Goal: Book appointment/travel/reservation

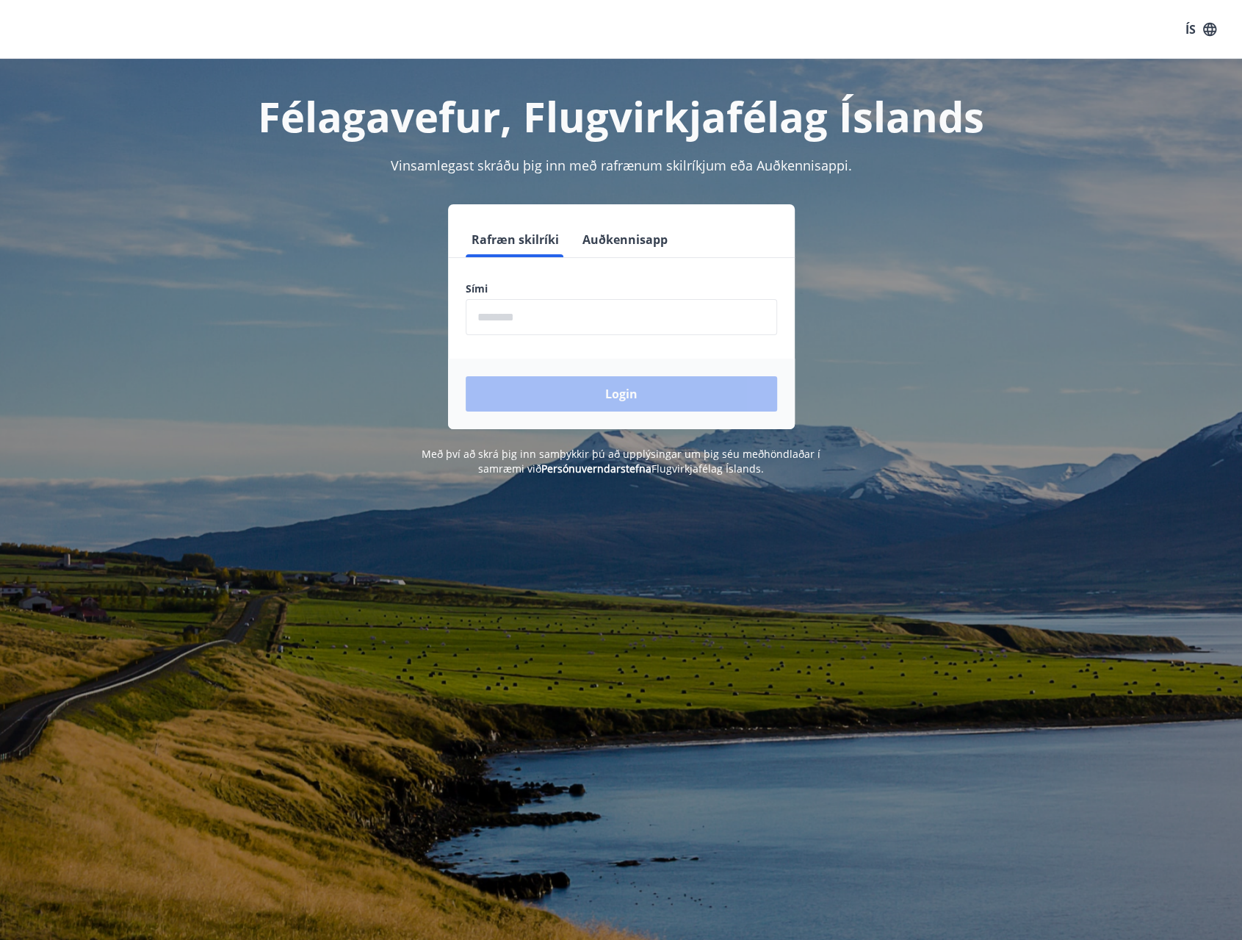
click at [546, 328] on input "phone" at bounding box center [622, 317] width 312 height 36
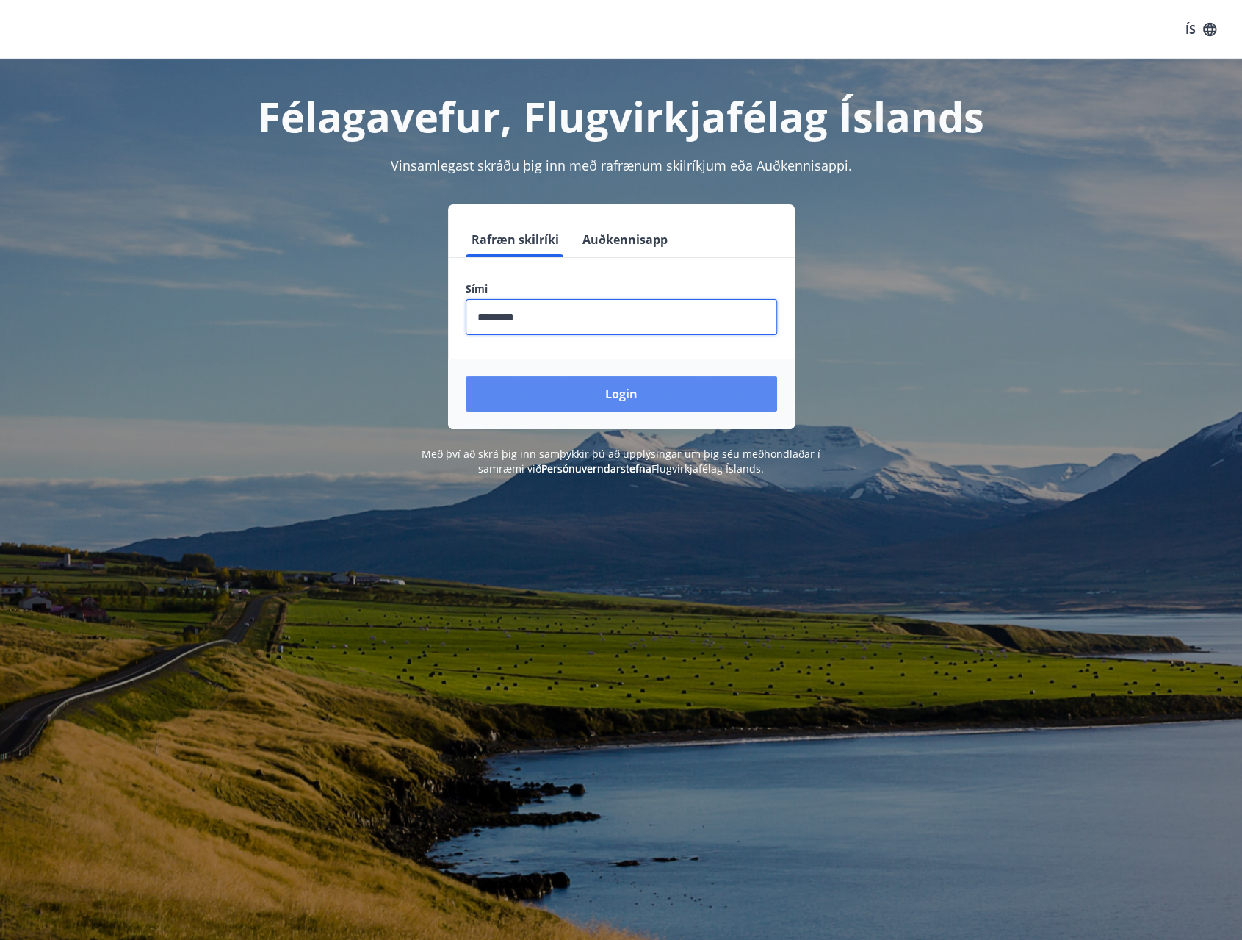
type input "********"
click at [554, 399] on button "Login" at bounding box center [622, 393] width 312 height 35
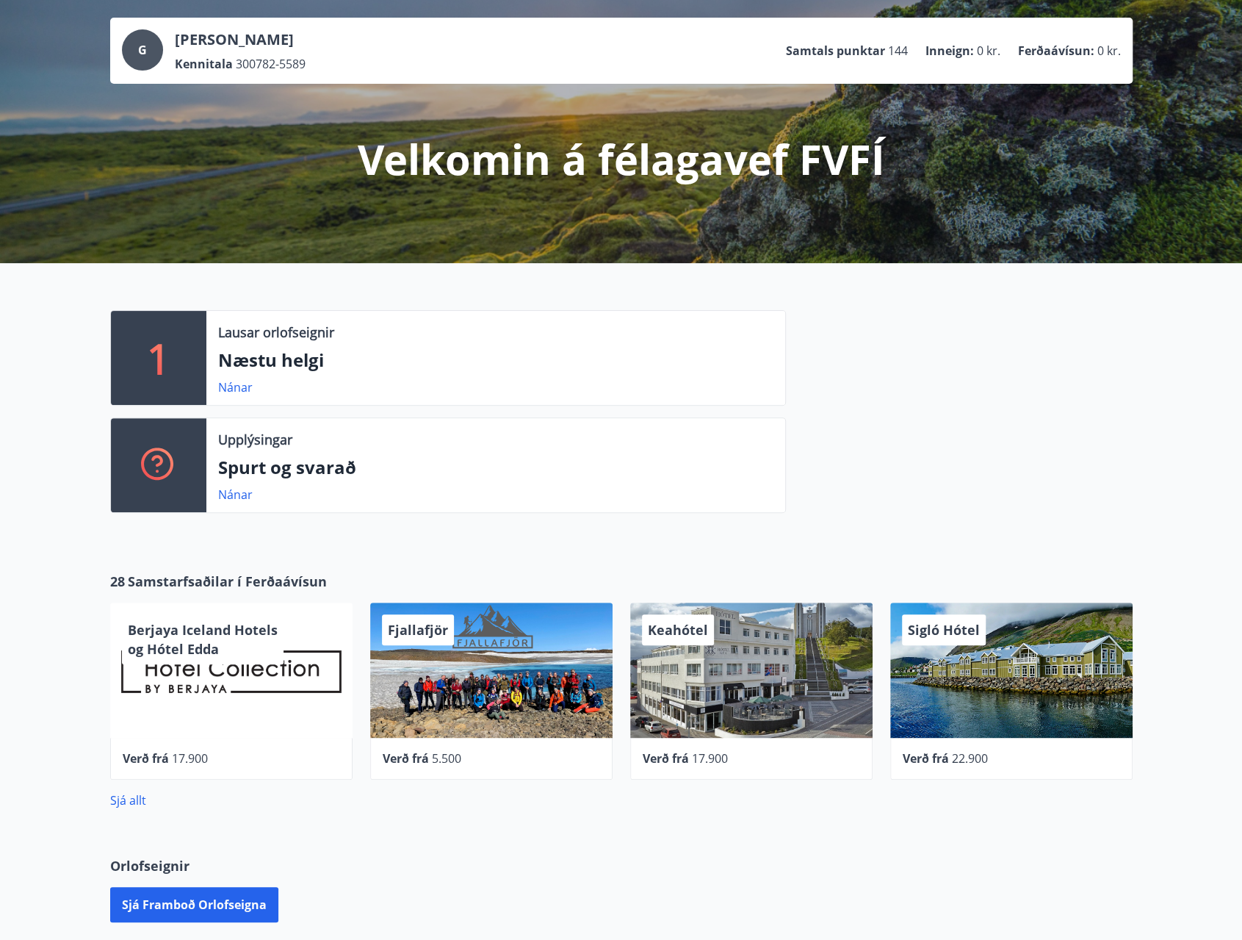
scroll to position [147, 0]
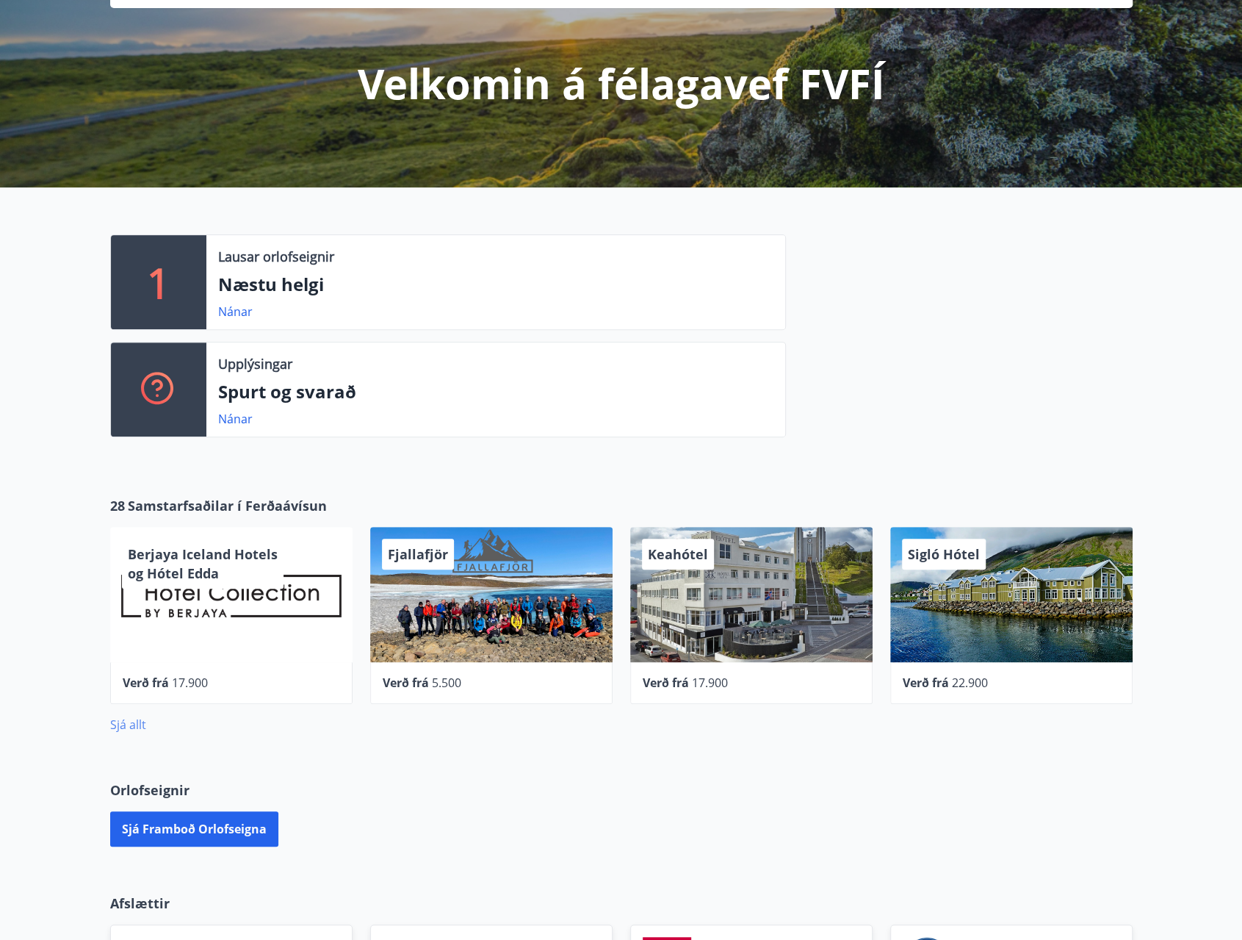
click at [139, 731] on link "Sjá allt" at bounding box center [128, 724] width 36 height 16
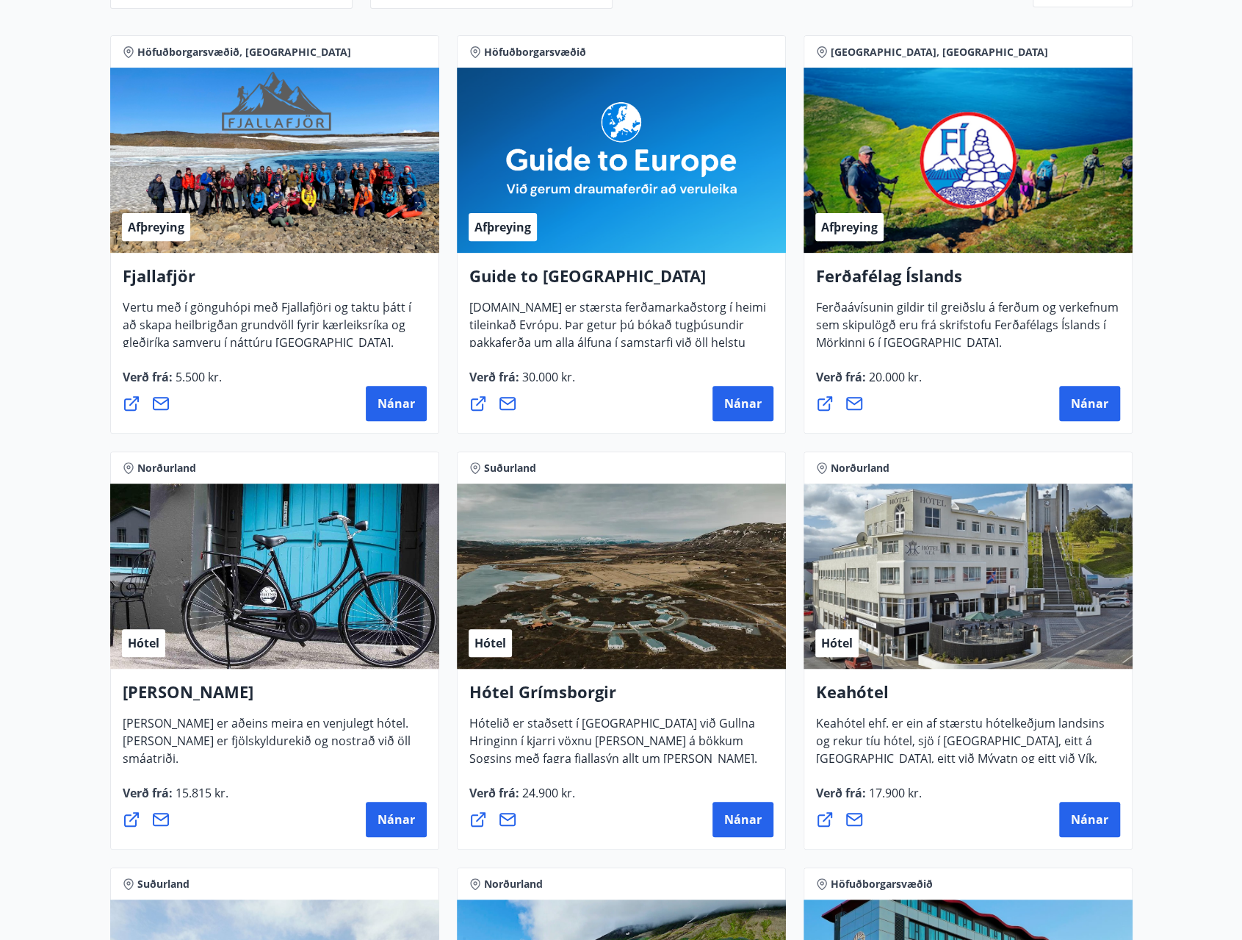
scroll to position [294, 0]
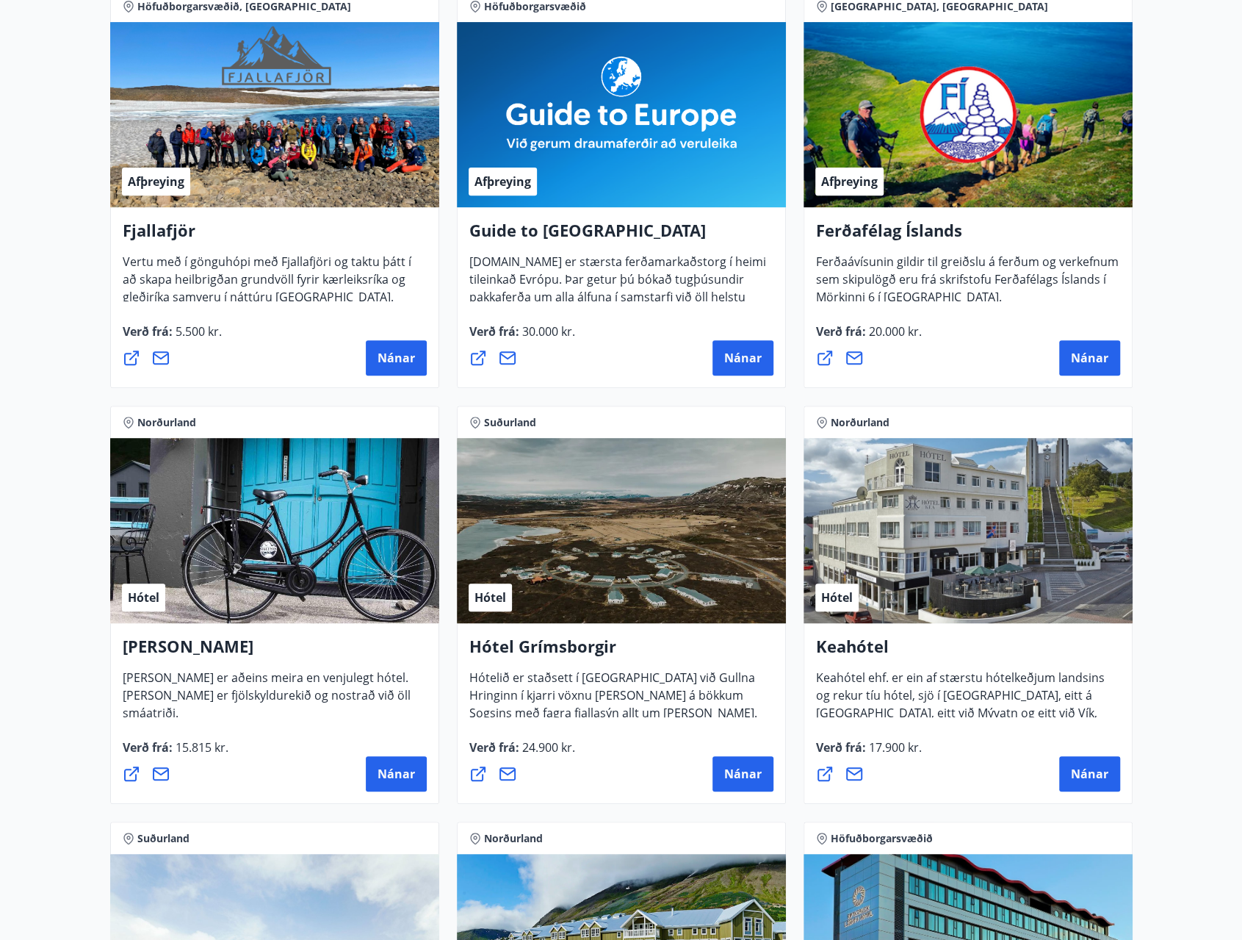
drag, startPoint x: 400, startPoint y: 768, endPoint x: 300, endPoint y: 767, distance: 99.9
click at [300, 767] on div "Nánar" at bounding box center [275, 773] width 304 height 35
click at [392, 775] on span "Nánar" at bounding box center [396, 774] width 37 height 16
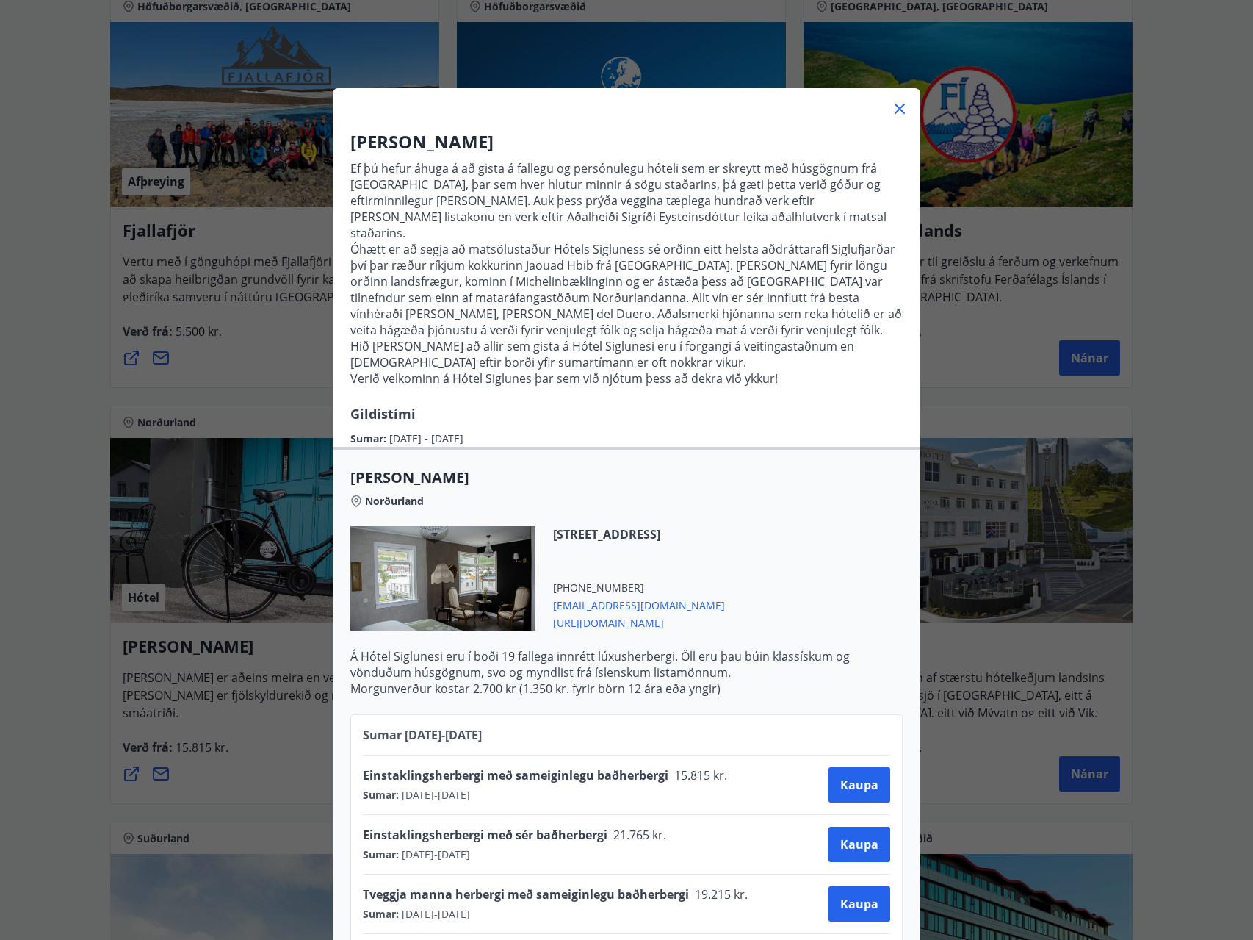
click at [98, 690] on div "Hótel Siglunes Ef þú hefur áhuga á að gista á fallegu og persónulegu hóteli sem…" at bounding box center [626, 470] width 1253 height 940
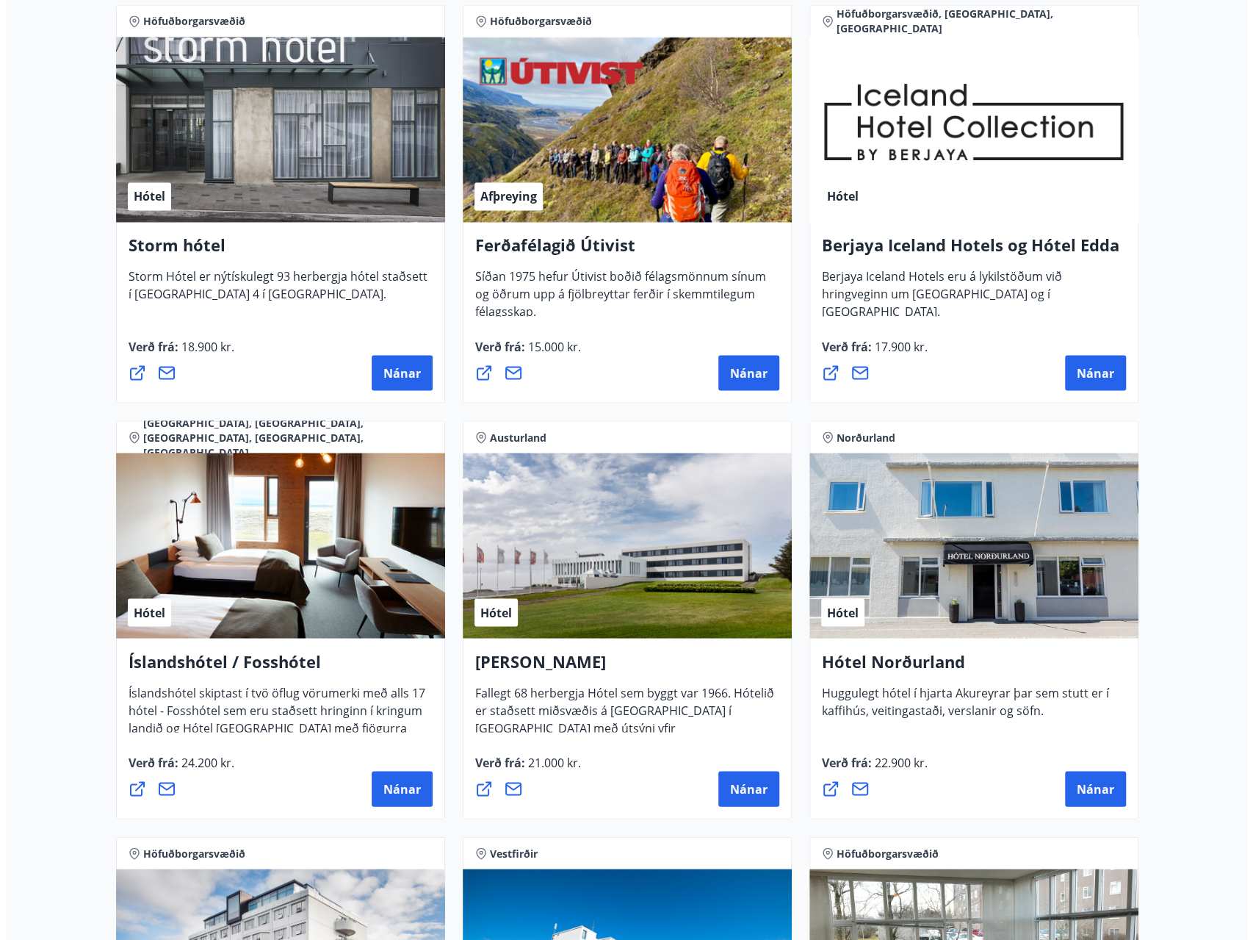
scroll to position [1543, 0]
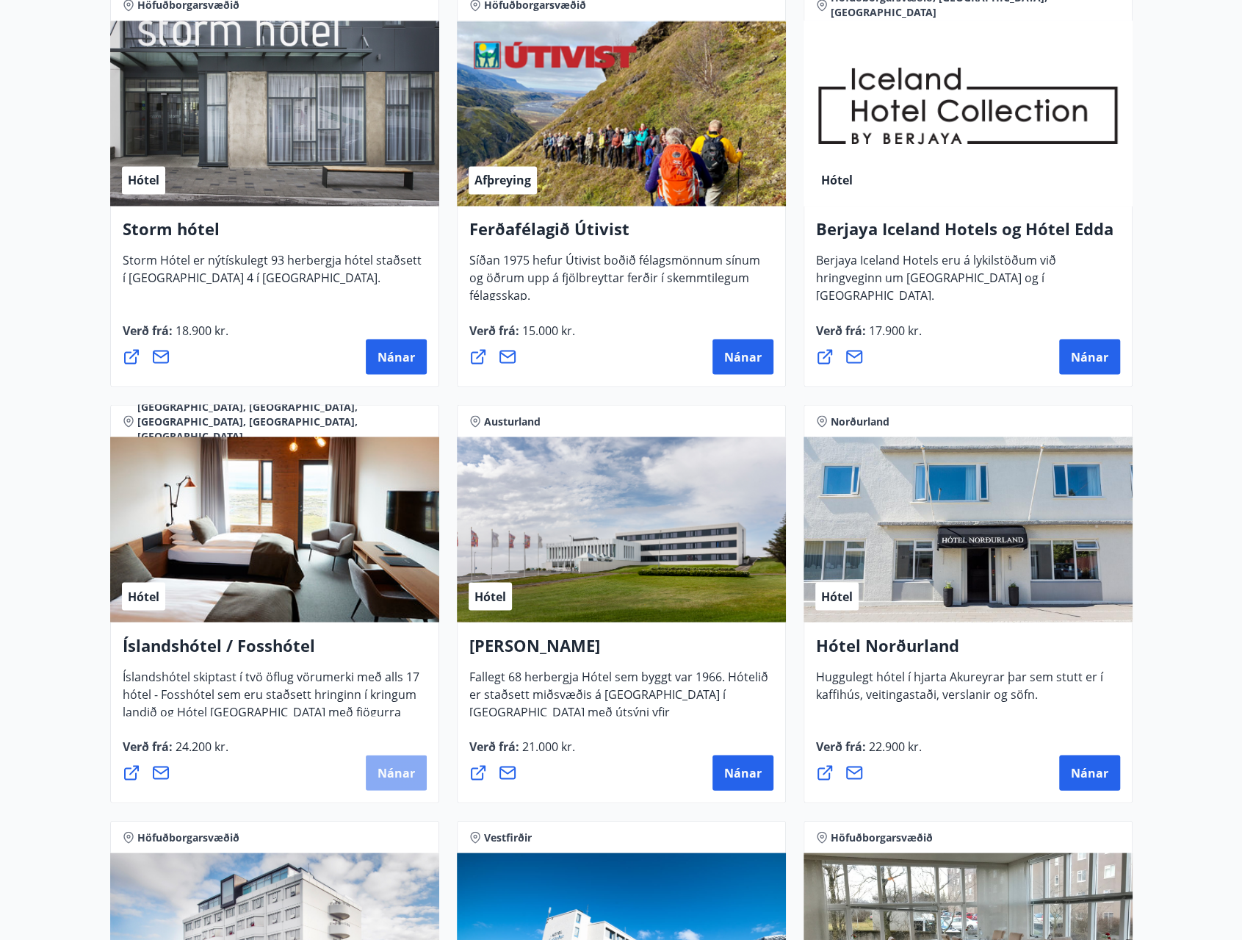
click at [393, 779] on span "Nánar" at bounding box center [396, 772] width 37 height 16
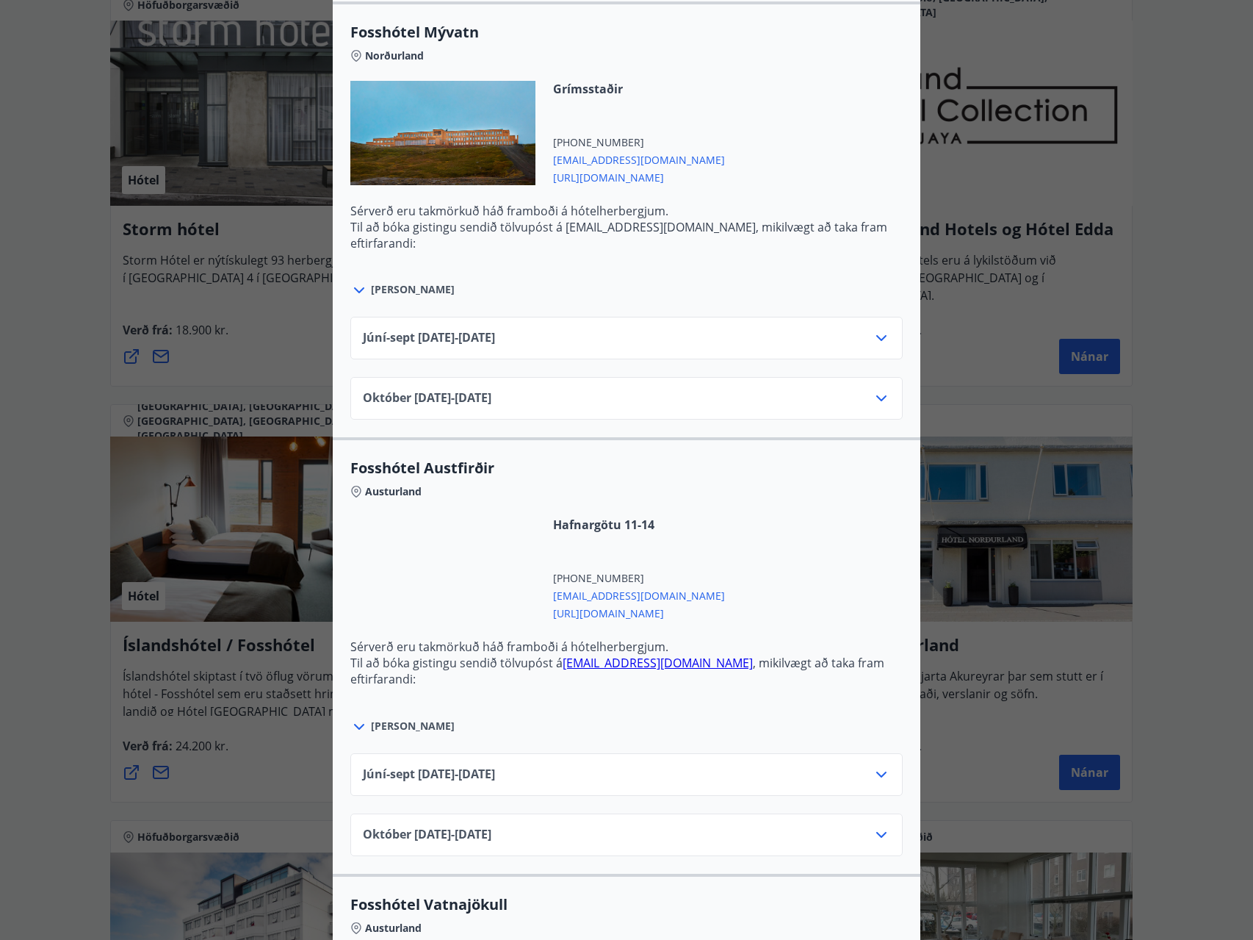
scroll to position [2939, 0]
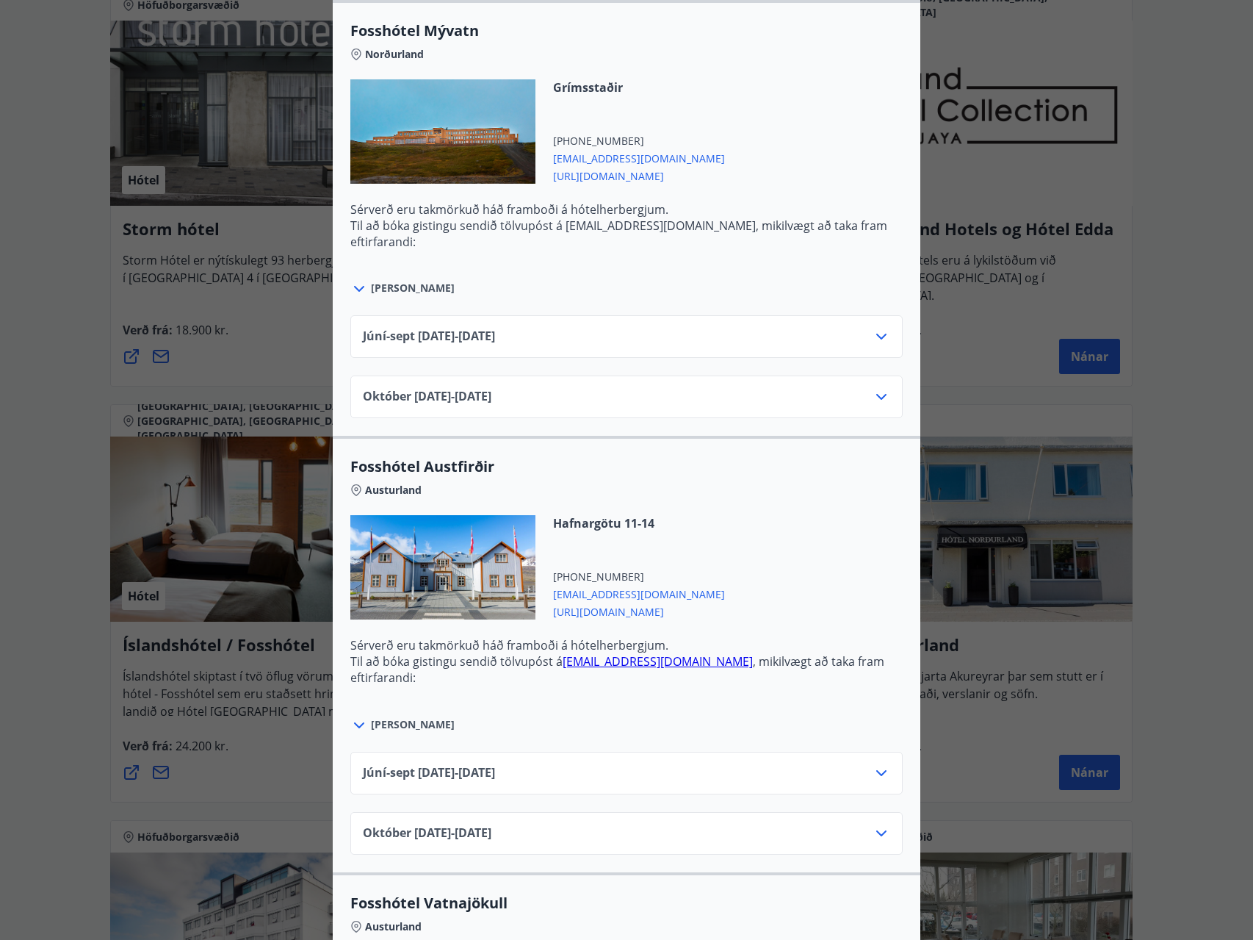
click at [358, 718] on icon at bounding box center [359, 725] width 18 height 18
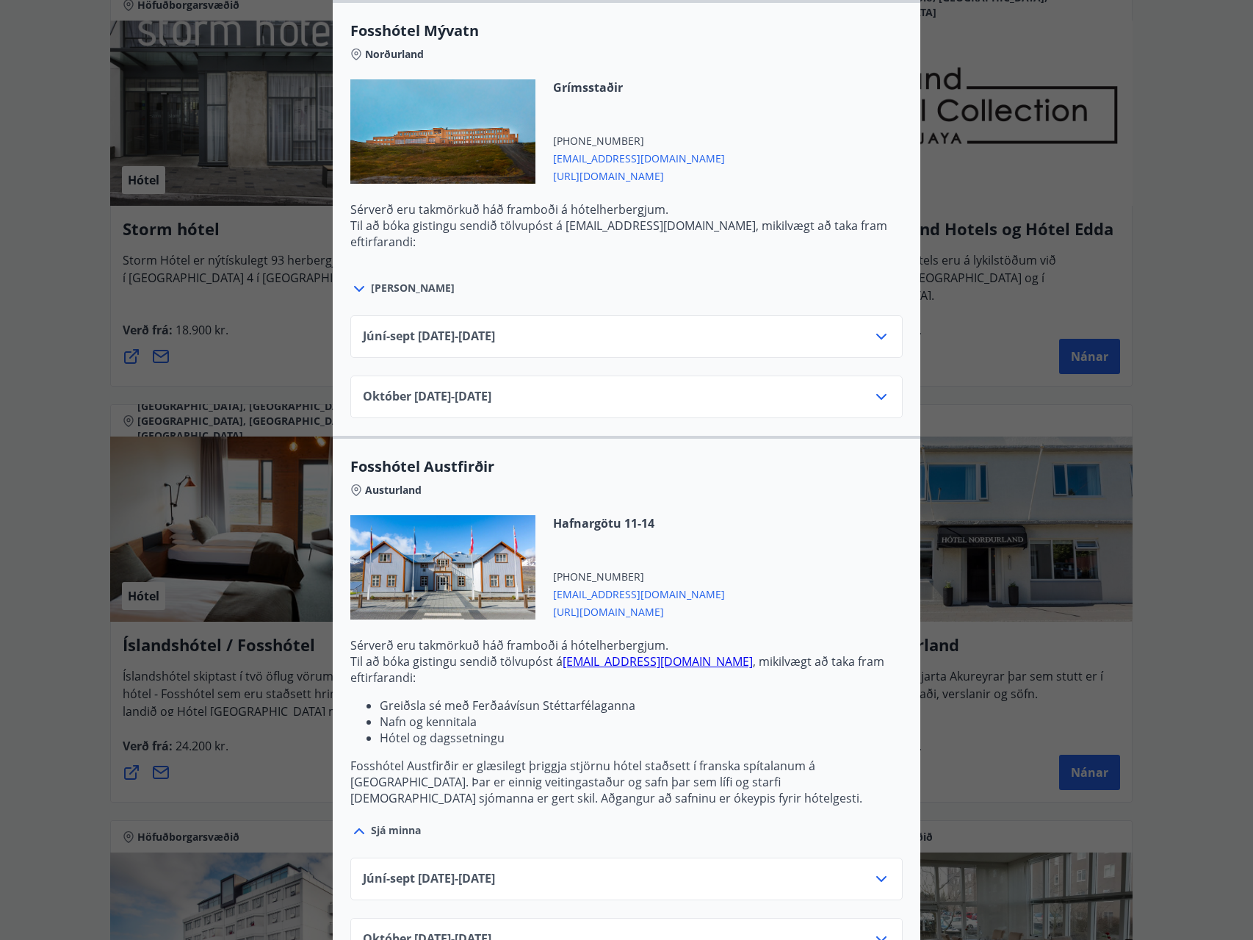
click at [273, 724] on div "Íslandshótel / Fosshótel Ekki er hægt að nýta Ferðaávísun fyrir bókanir sem eru…" at bounding box center [626, 470] width 1253 height 940
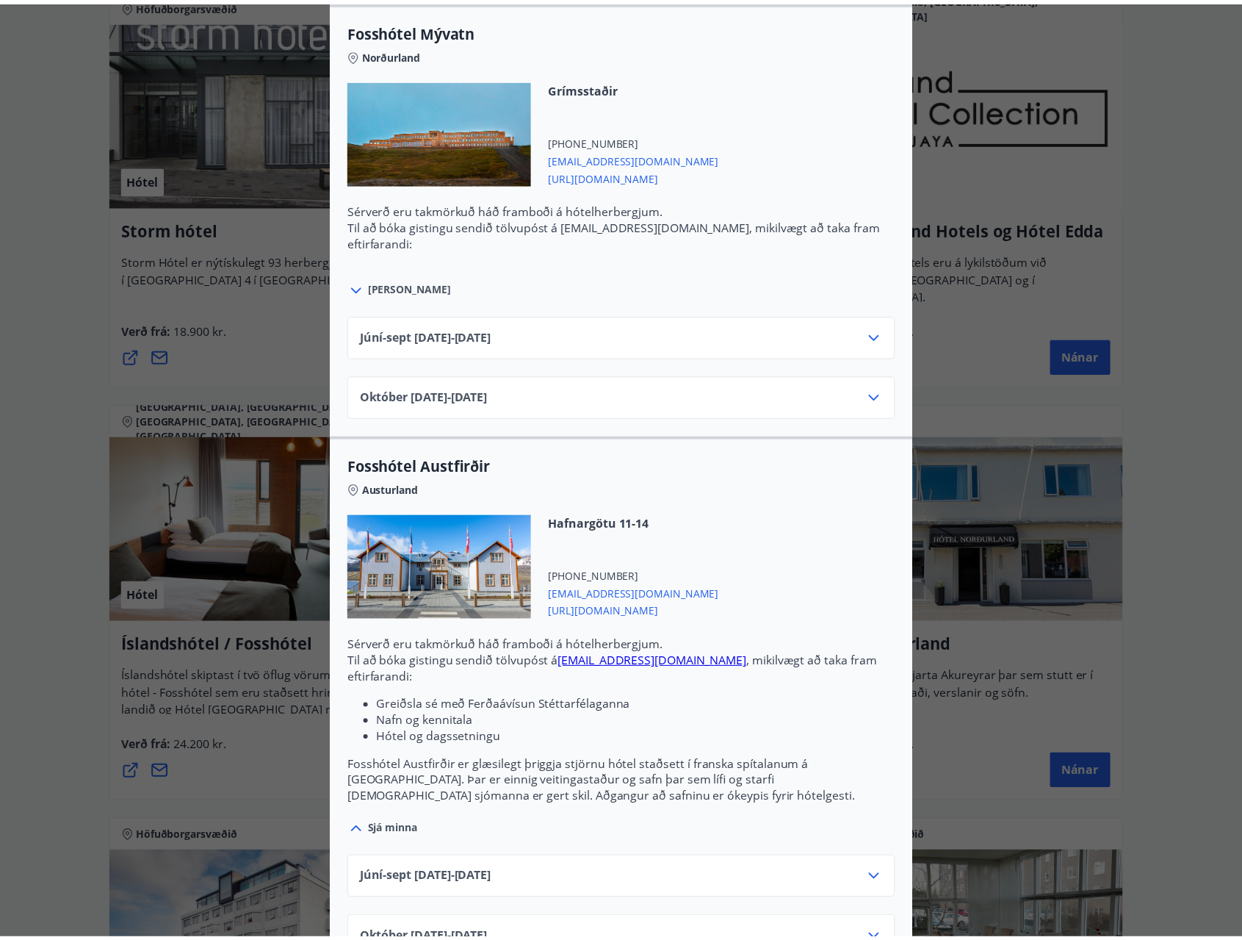
scroll to position [0, 0]
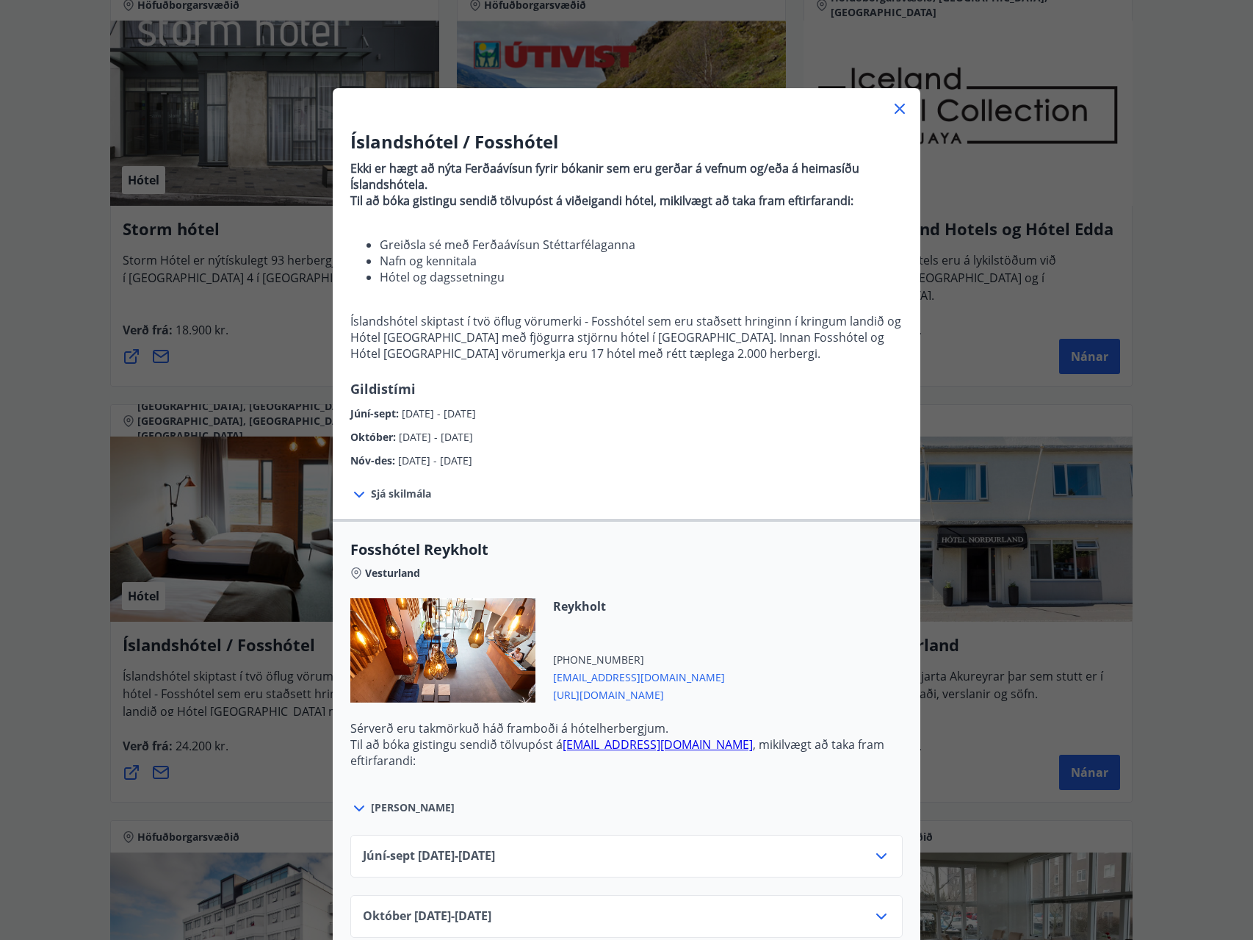
click at [278, 722] on div "Íslandshótel / Fosshótel Ekki er hægt að nýta Ferðaávísun fyrir bókanir sem eru…" at bounding box center [626, 470] width 1253 height 940
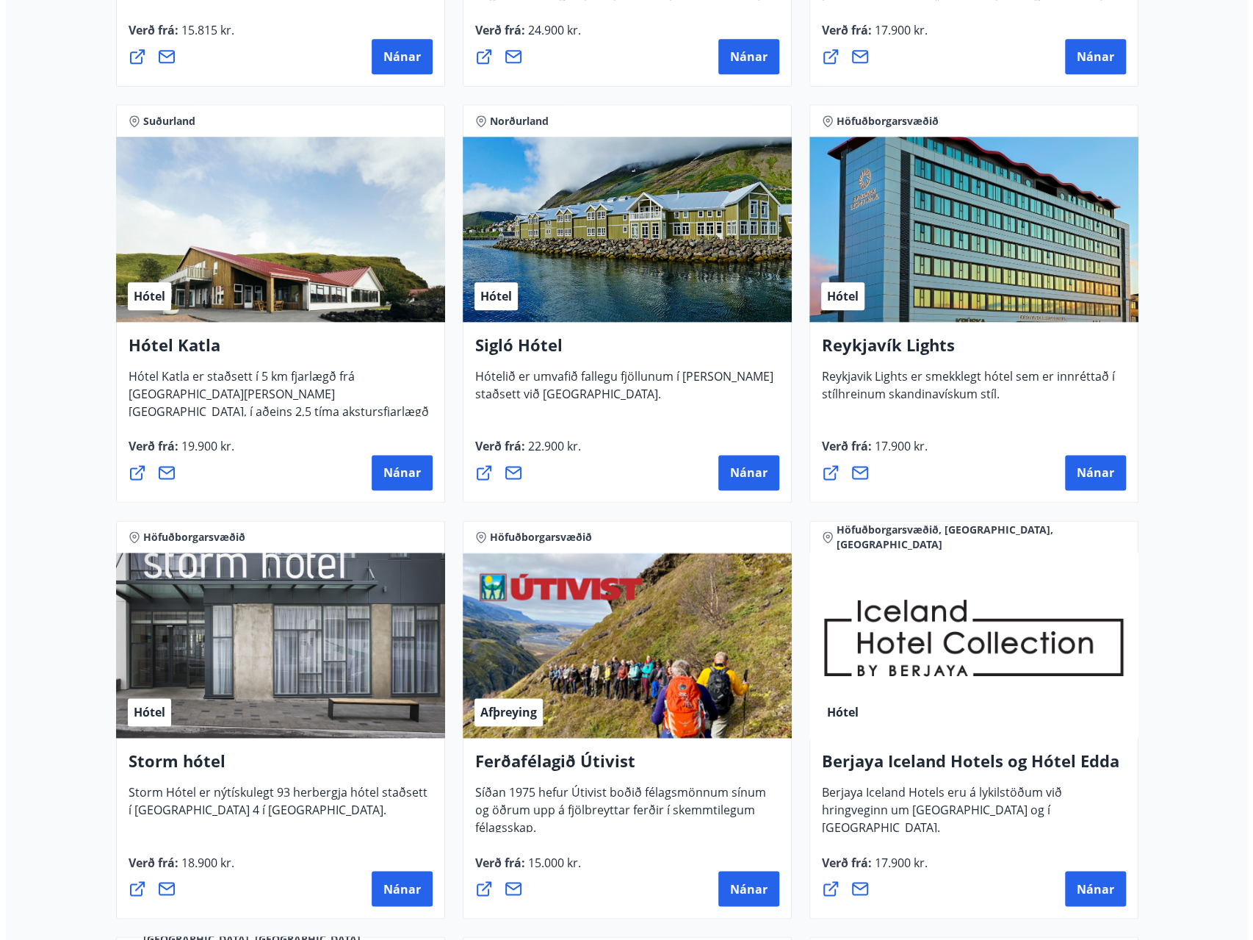
scroll to position [1102, 0]
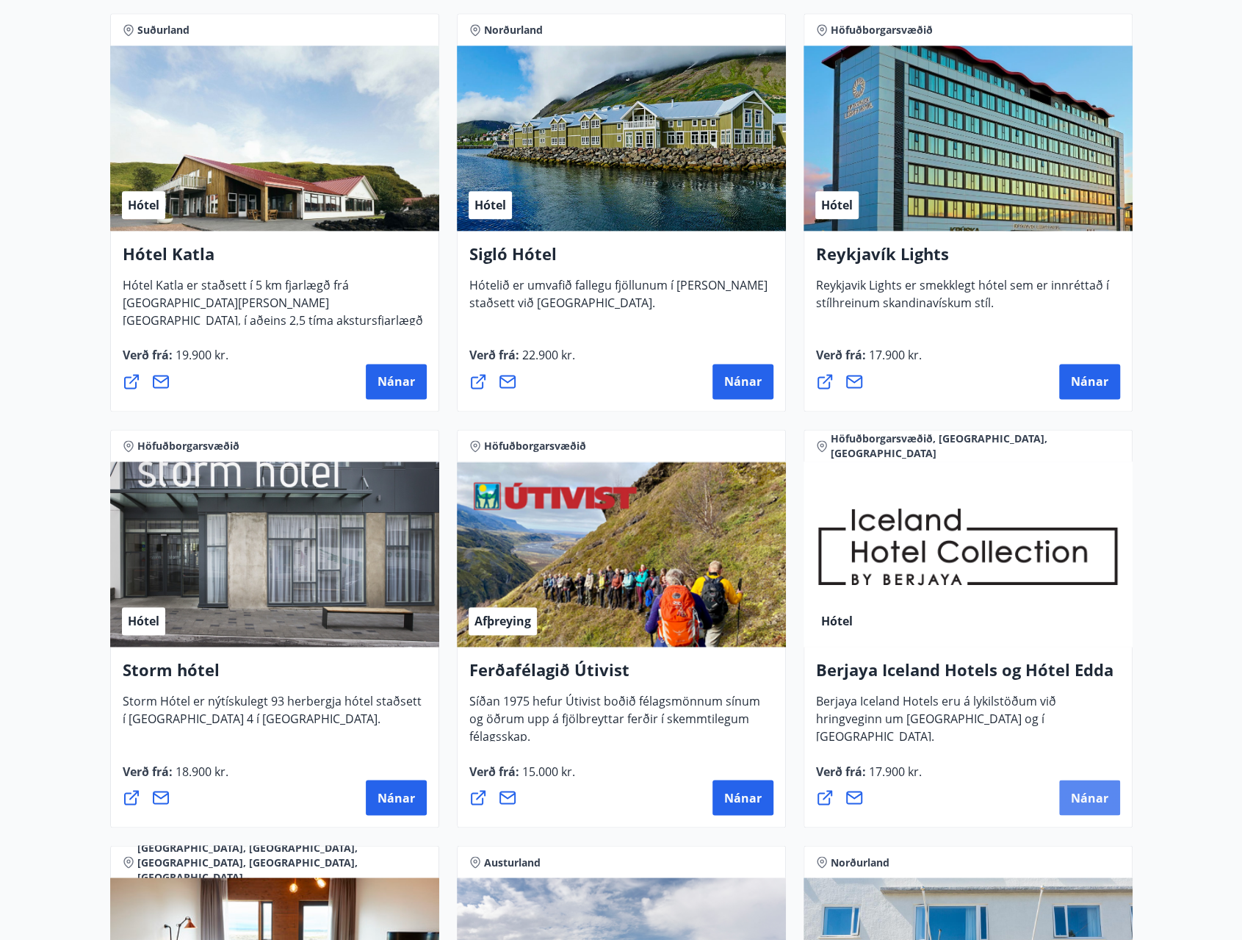
click at [1117, 804] on button "Nánar" at bounding box center [1089, 797] width 61 height 35
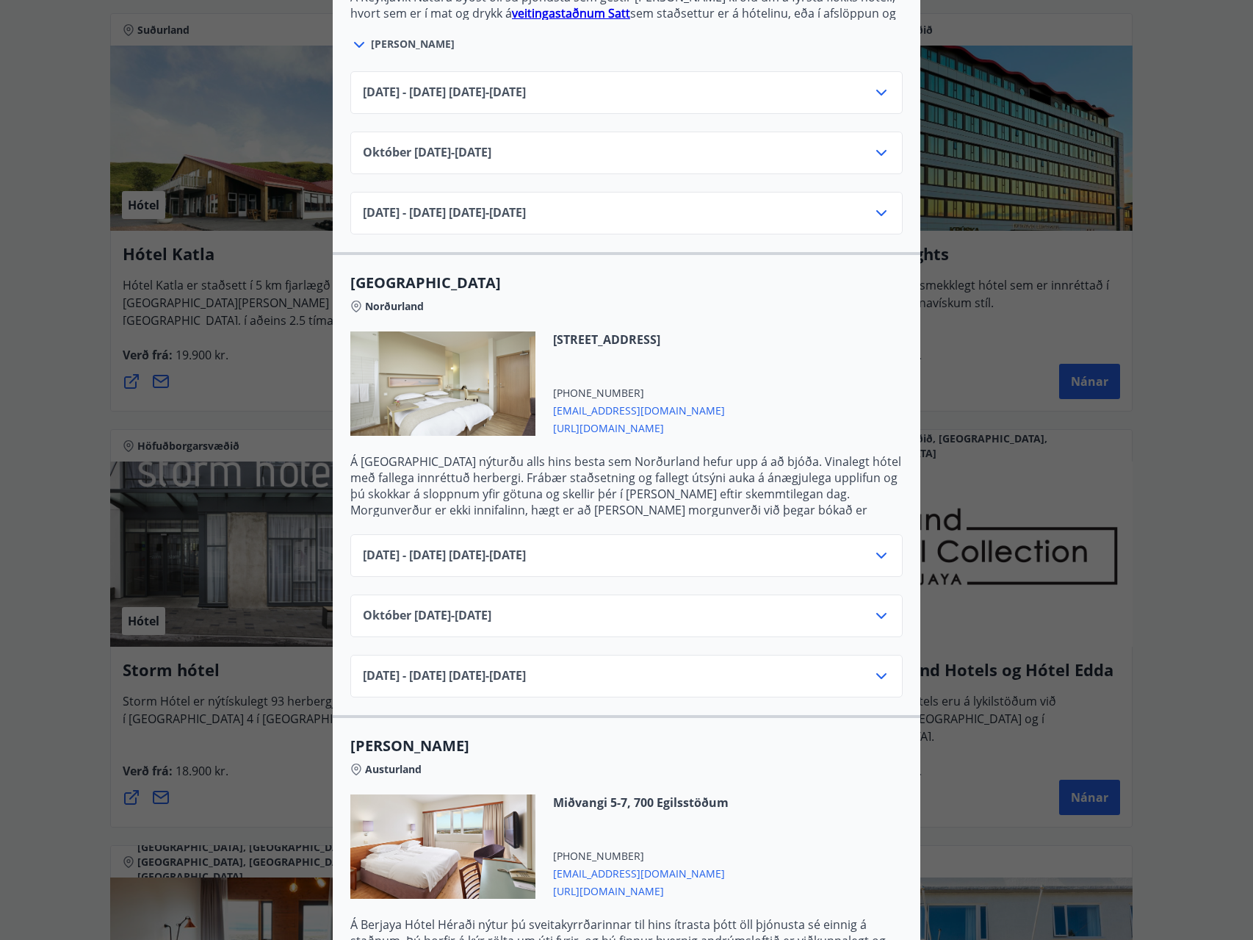
scroll to position [509, 0]
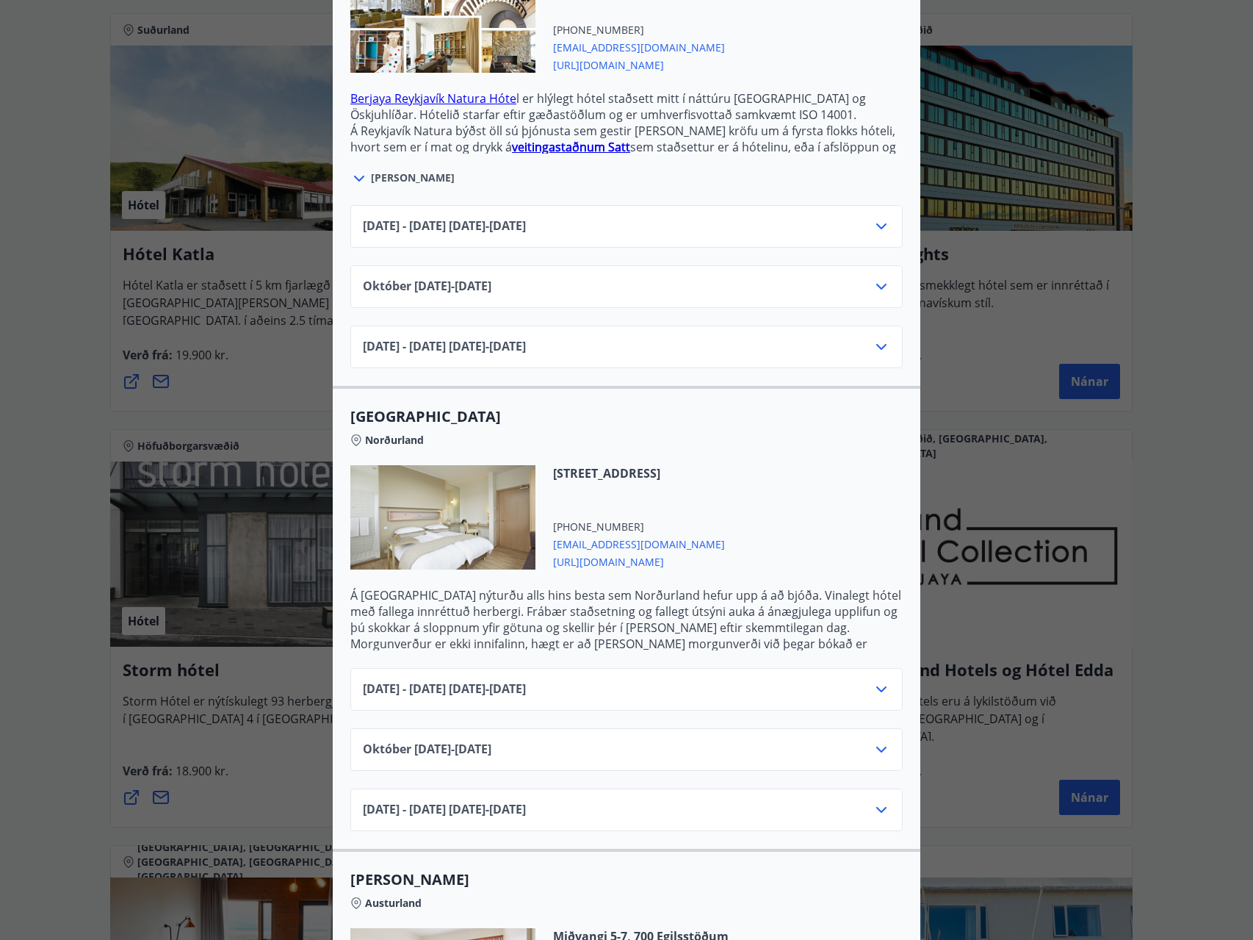
click at [56, 490] on div "Berjaya Iceland Hotels og Hótel Edda Berjaya Iceland Hotels og Hótel Edda eru h…" at bounding box center [626, 470] width 1253 height 940
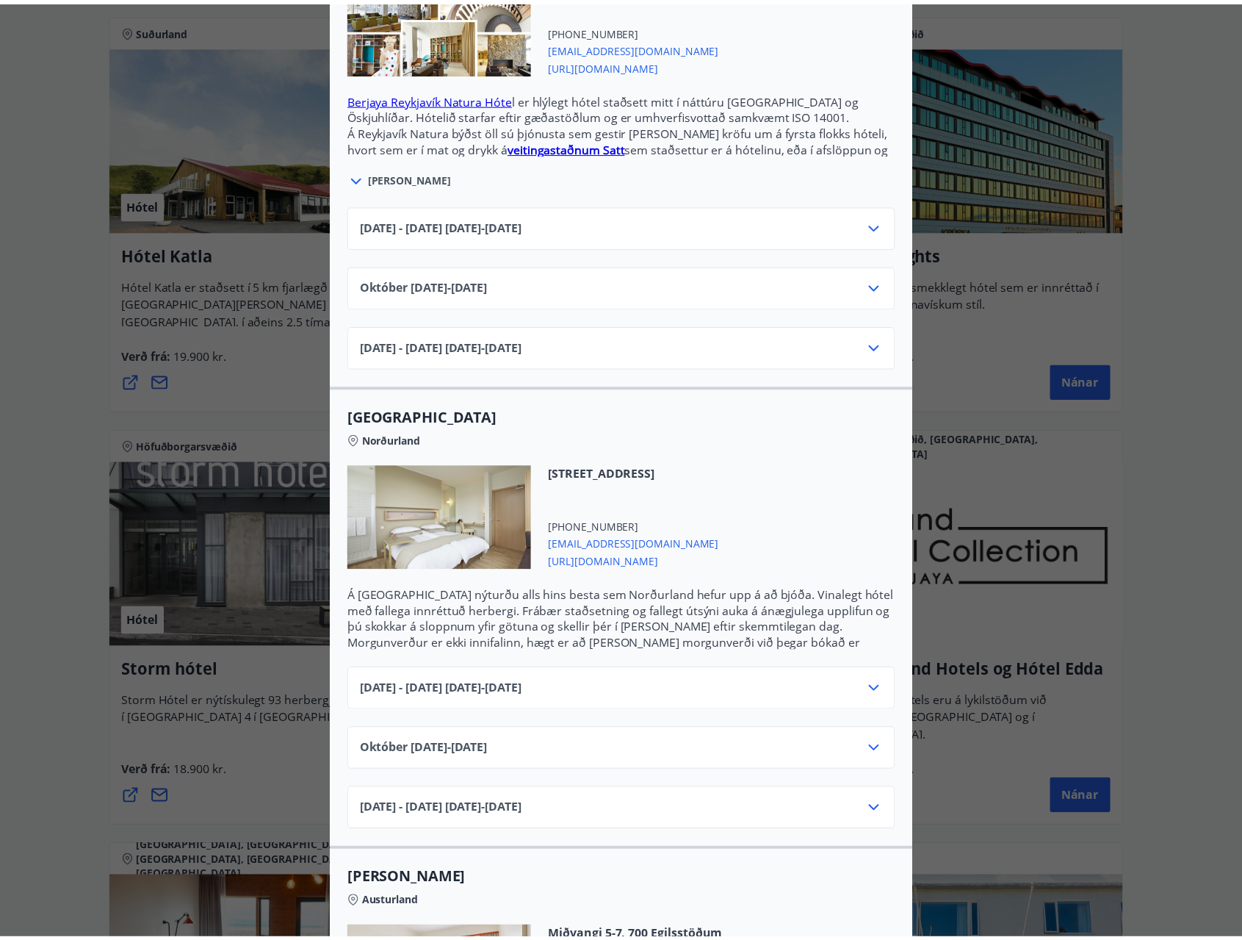
scroll to position [0, 0]
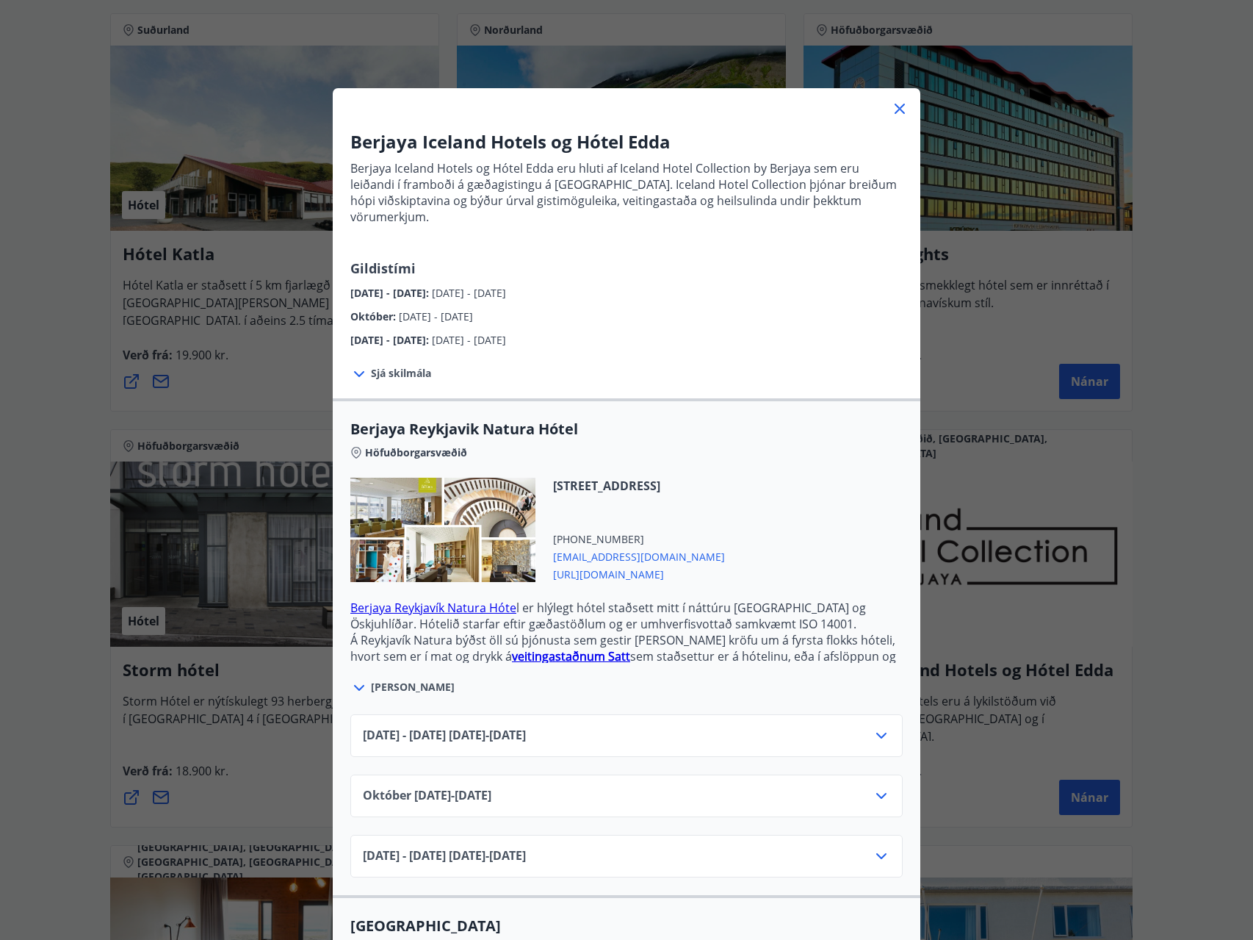
click at [892, 107] on icon at bounding box center [900, 109] width 18 height 18
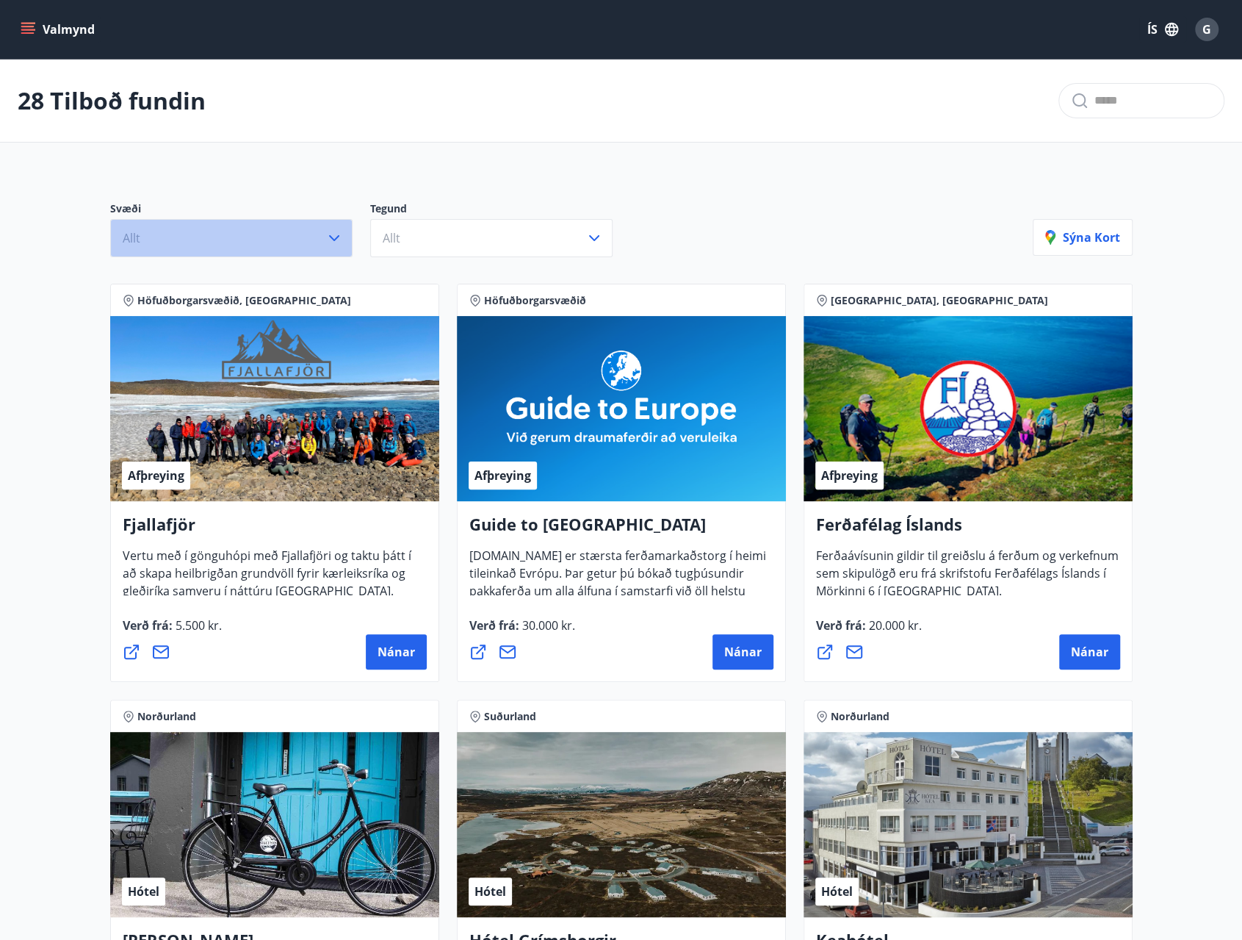
click at [319, 248] on button "Allt" at bounding box center [231, 238] width 242 height 38
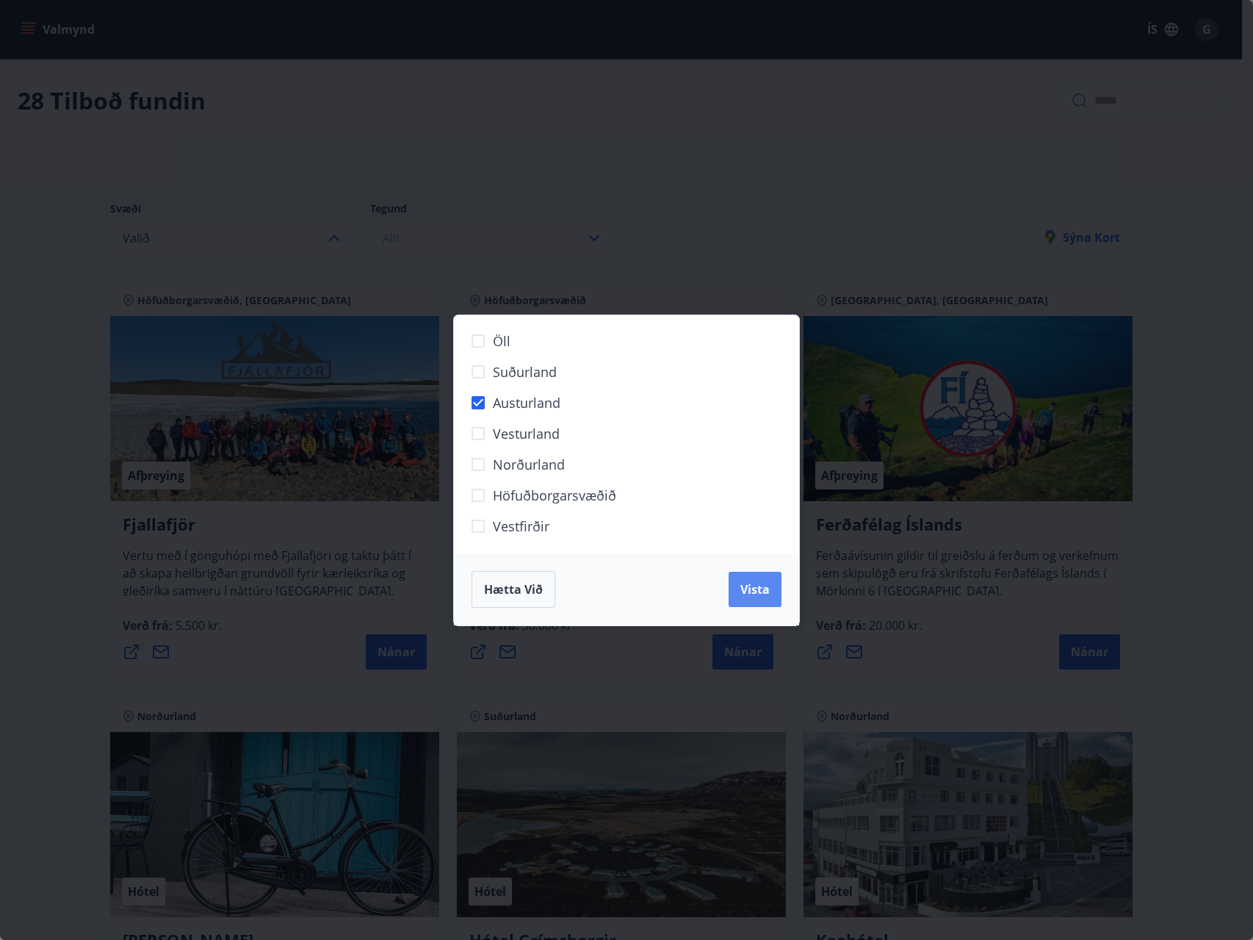
click at [740, 594] on button "Vista" at bounding box center [755, 589] width 53 height 35
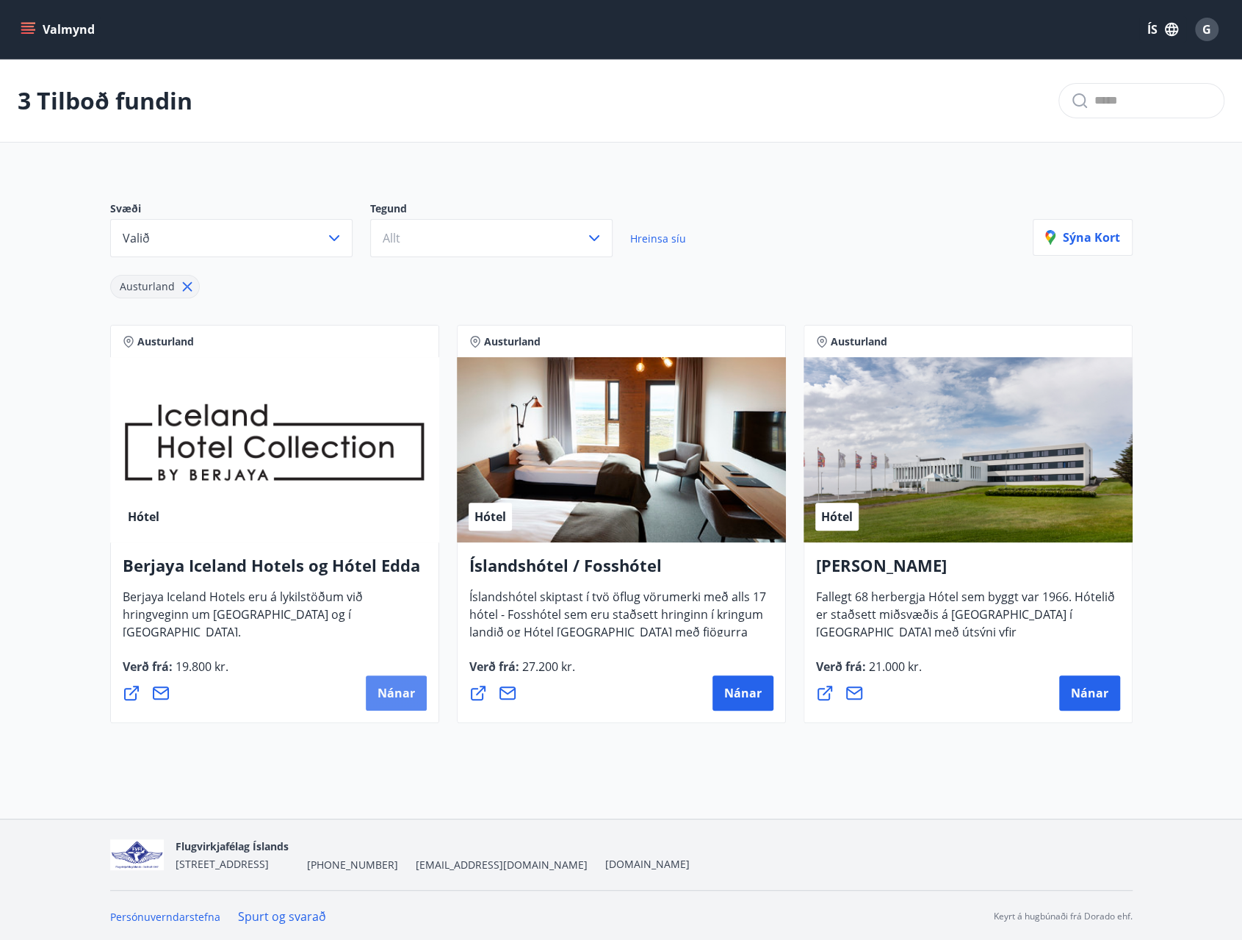
click at [376, 699] on button "Nánar" at bounding box center [396, 692] width 61 height 35
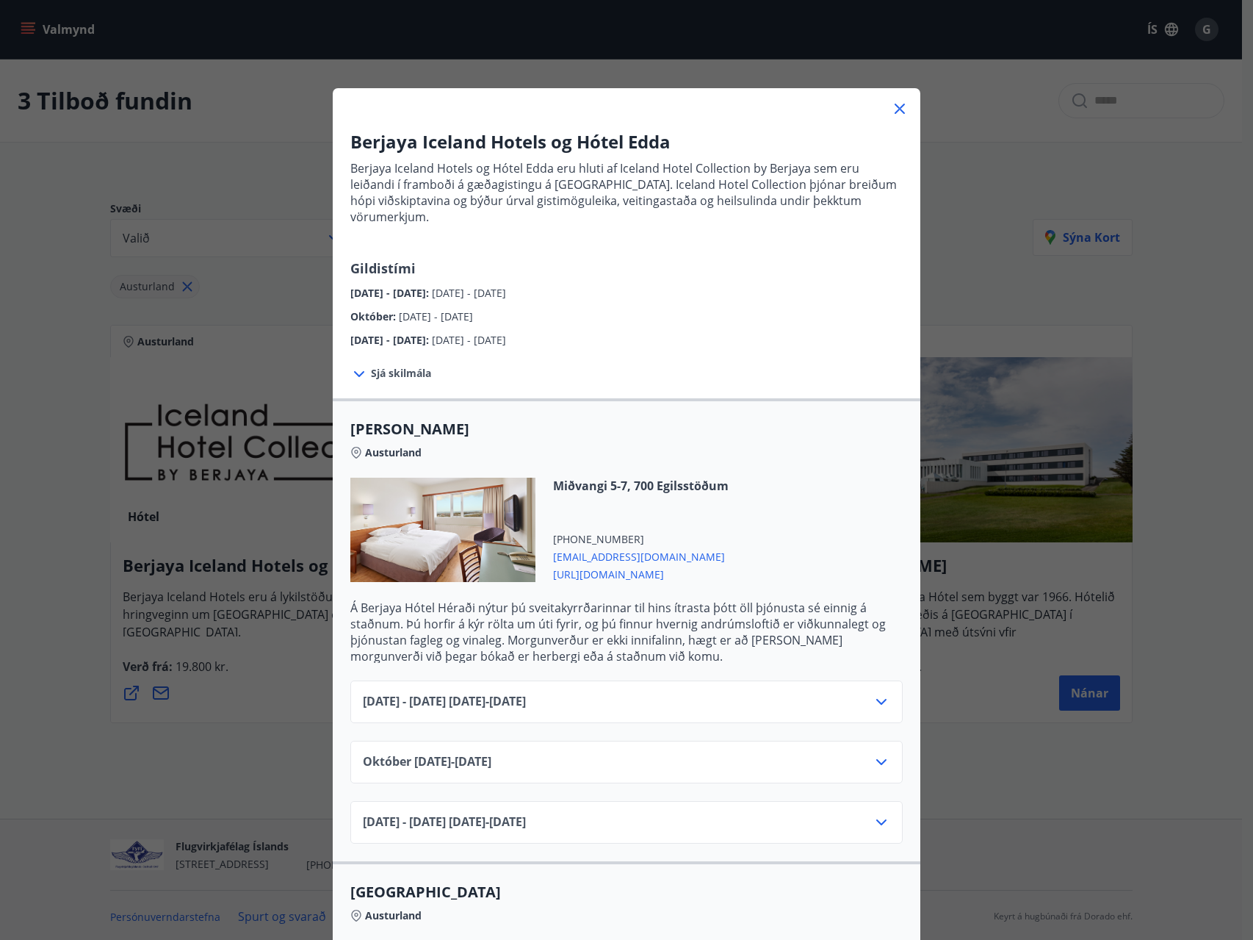
click at [896, 109] on icon at bounding box center [900, 109] width 10 height 10
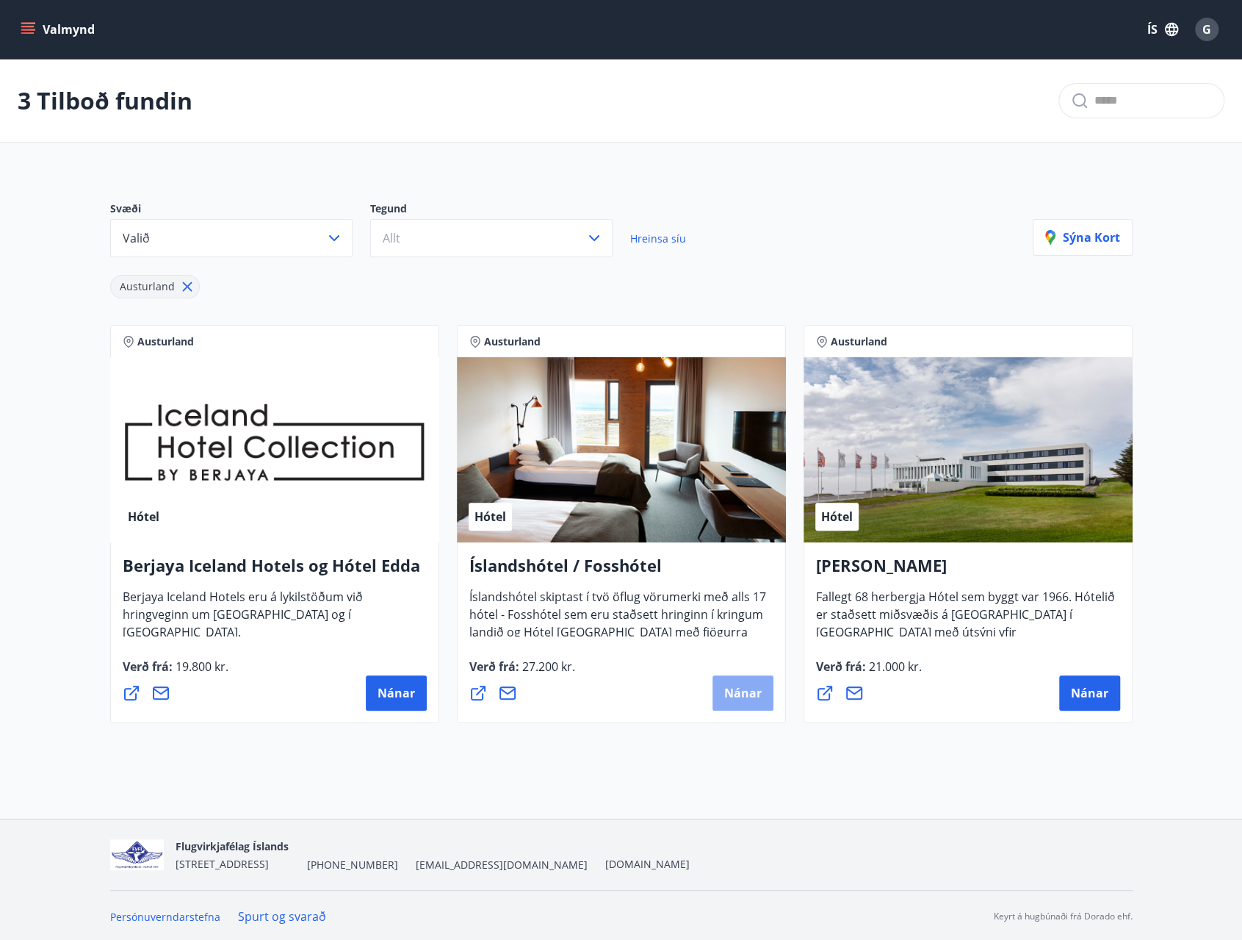
click at [741, 694] on span "Nánar" at bounding box center [742, 693] width 37 height 16
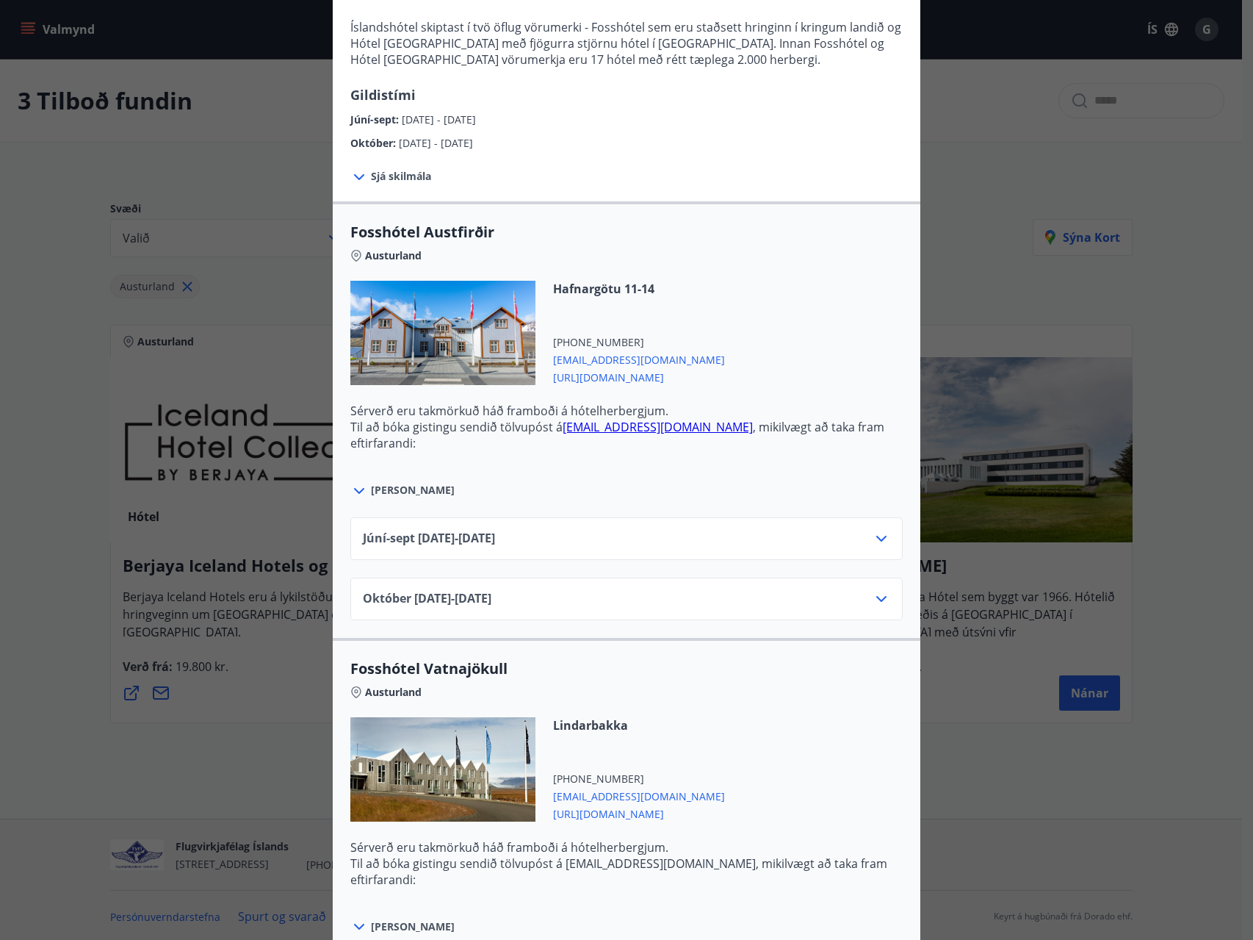
scroll to position [436, 0]
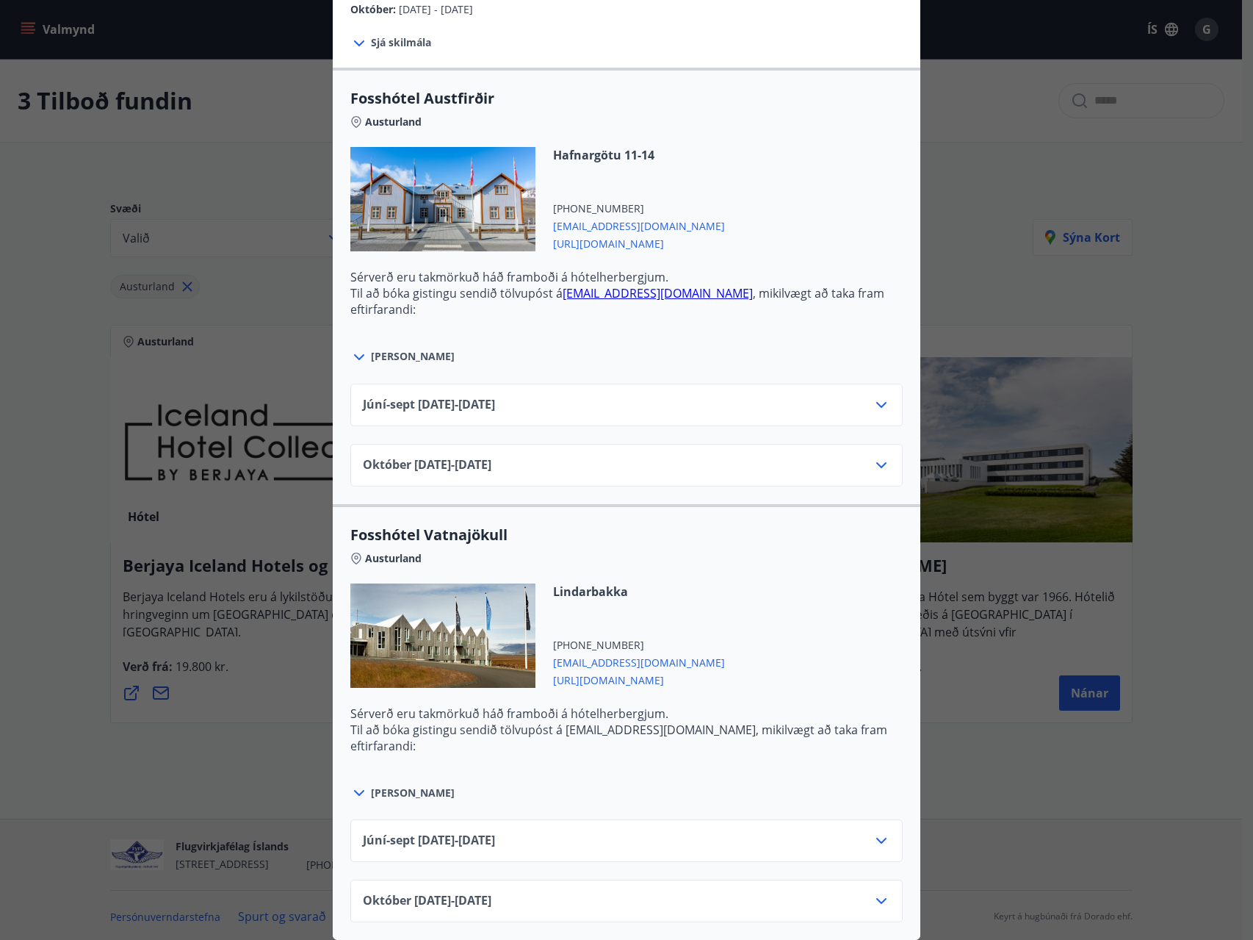
click at [879, 832] on icon at bounding box center [882, 841] width 18 height 18
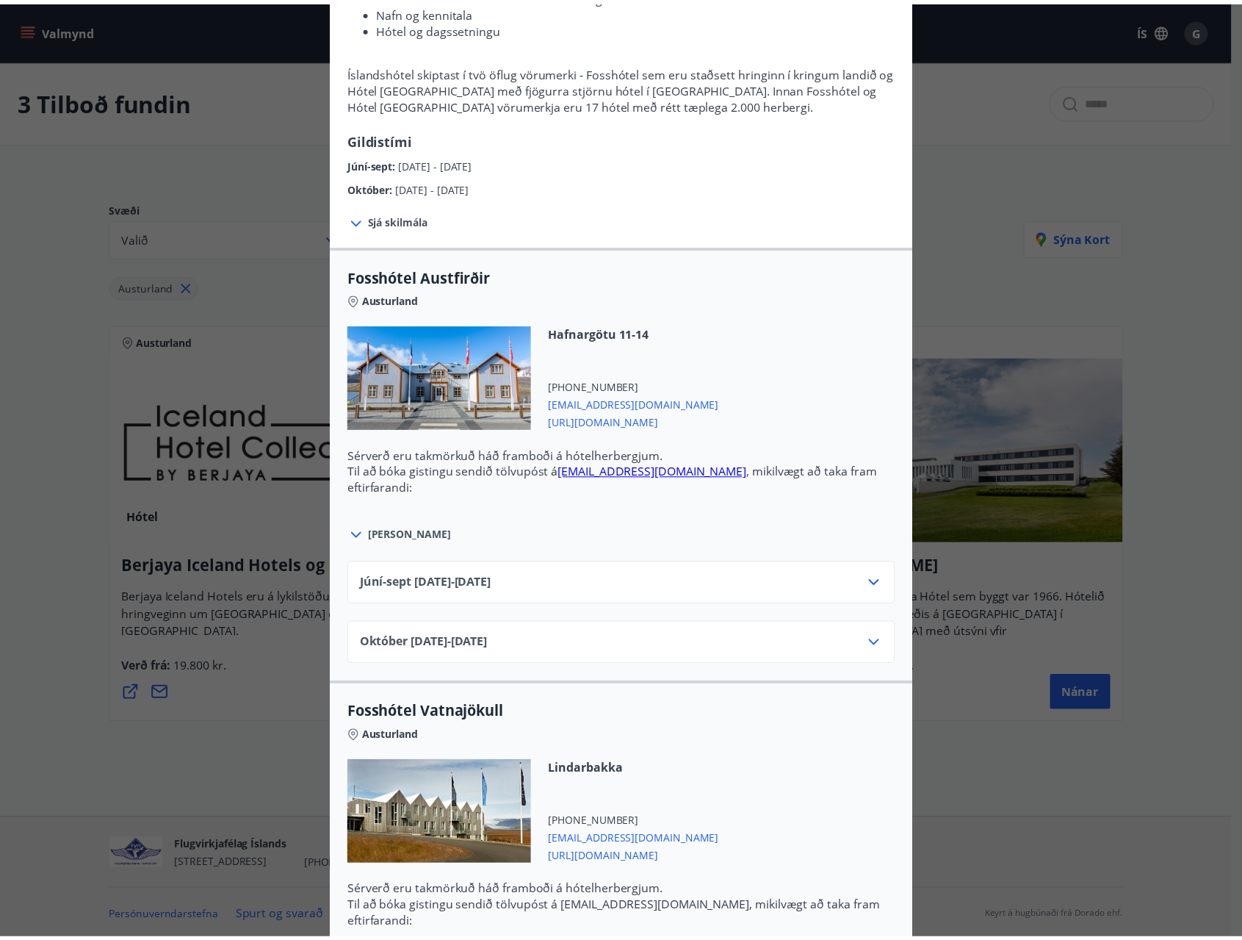
scroll to position [129, 0]
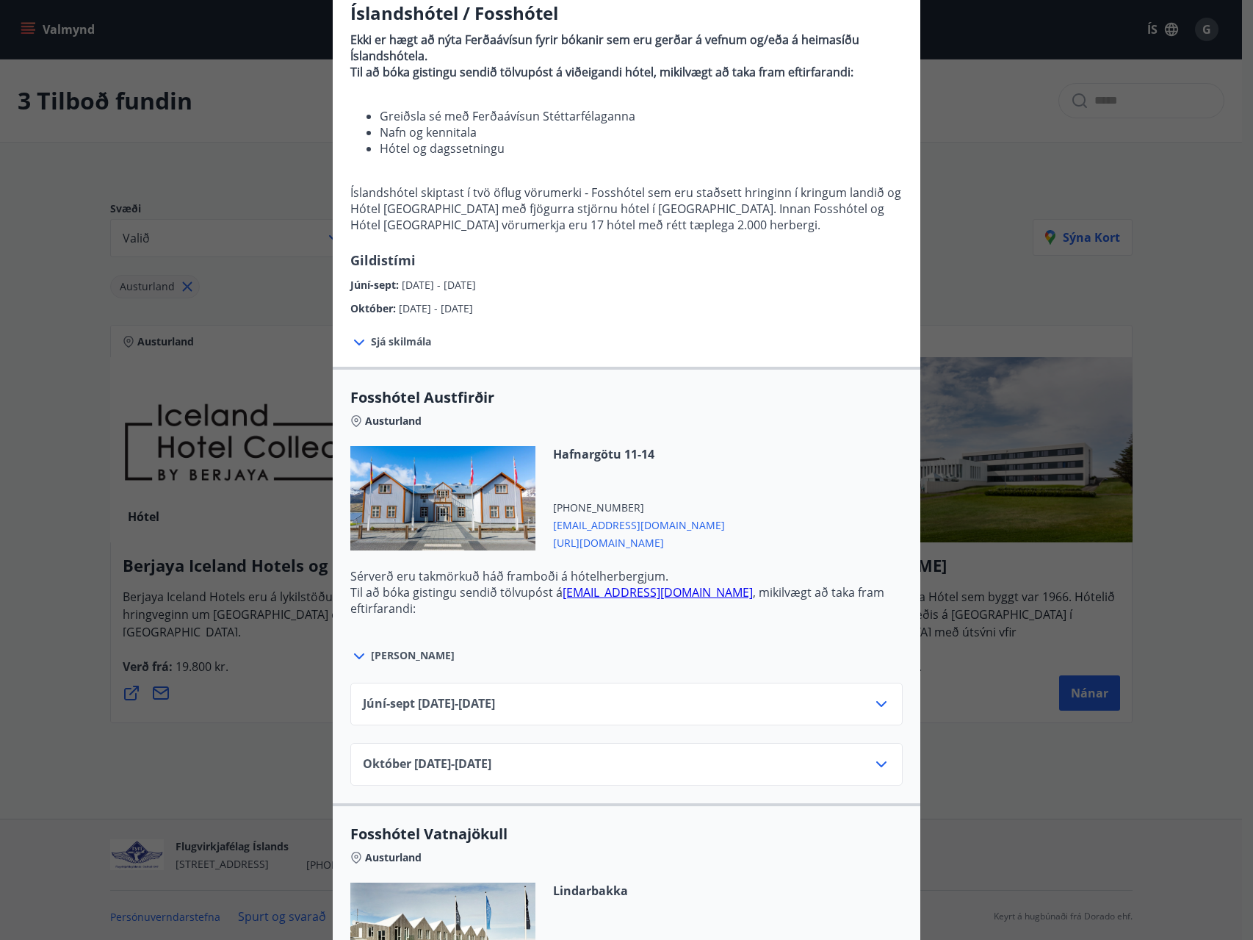
click at [973, 123] on div "Íslandshótel / Fosshótel Ekki er hægt að nýta Ferðaávísun fyrir bókanir sem eru…" at bounding box center [626, 341] width 1253 height 940
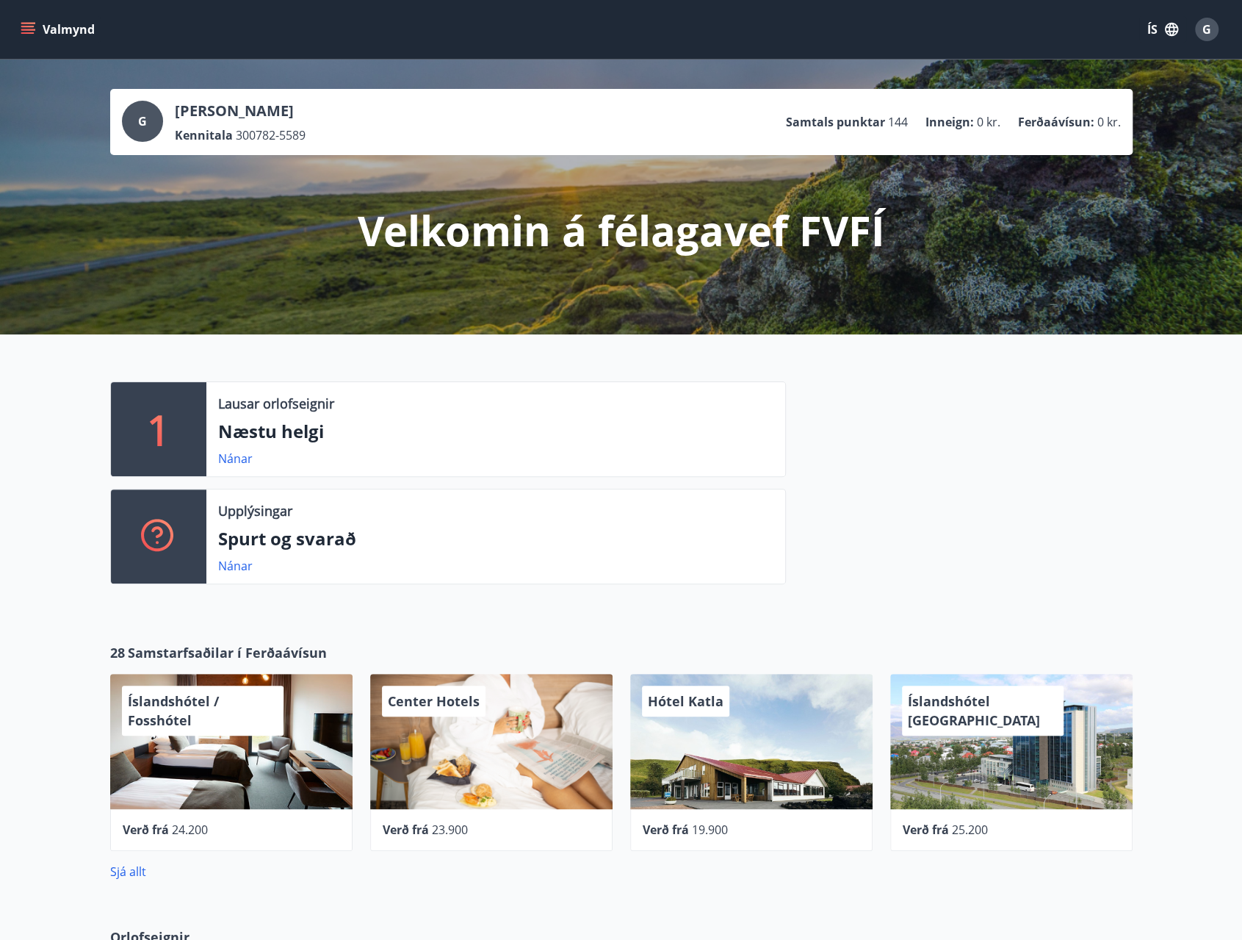
click at [319, 444] on div "Lausar orlofseignir Næstu helgi Nánar" at bounding box center [495, 429] width 579 height 94
click at [226, 458] on link "Nánar" at bounding box center [235, 458] width 35 height 16
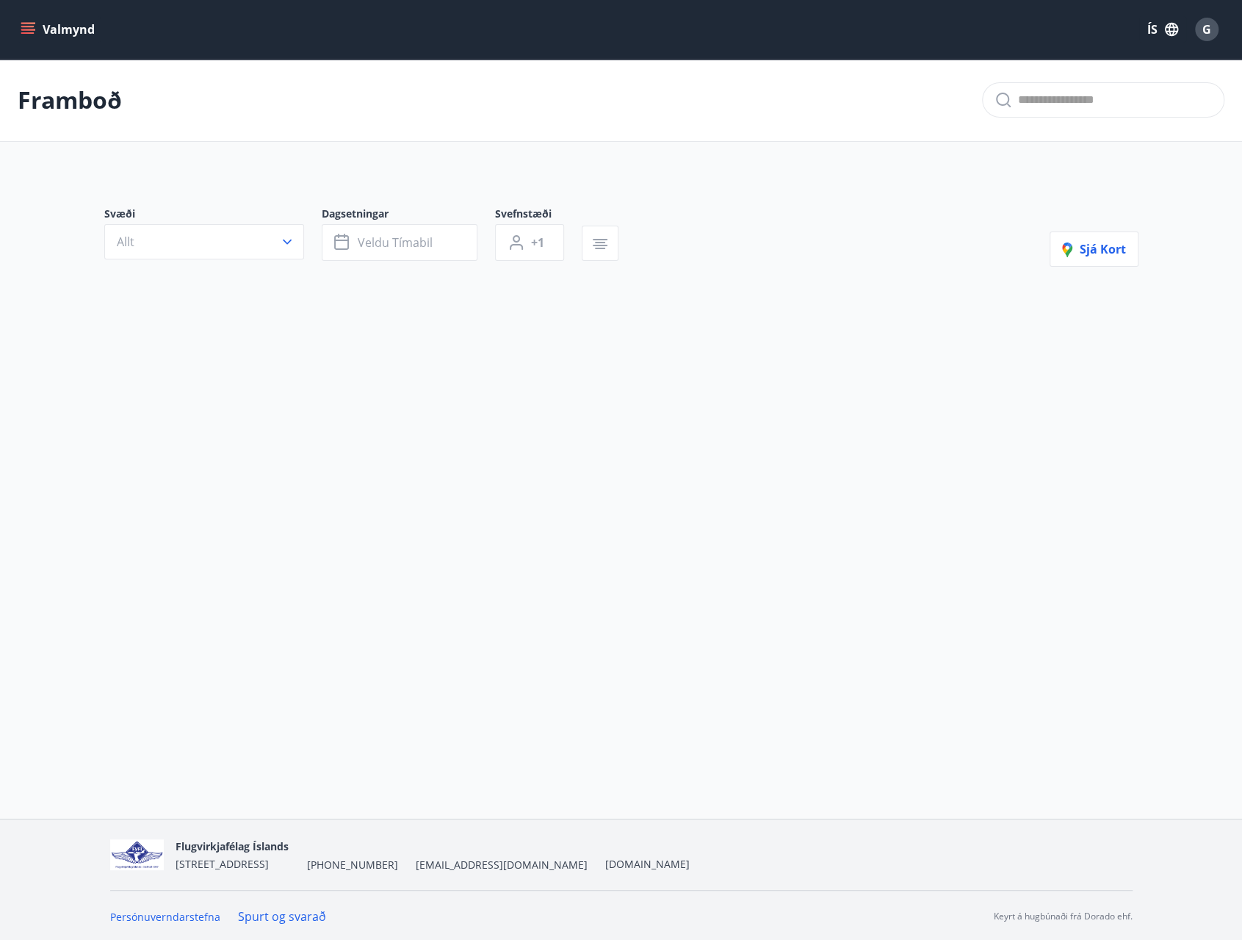
type input "*"
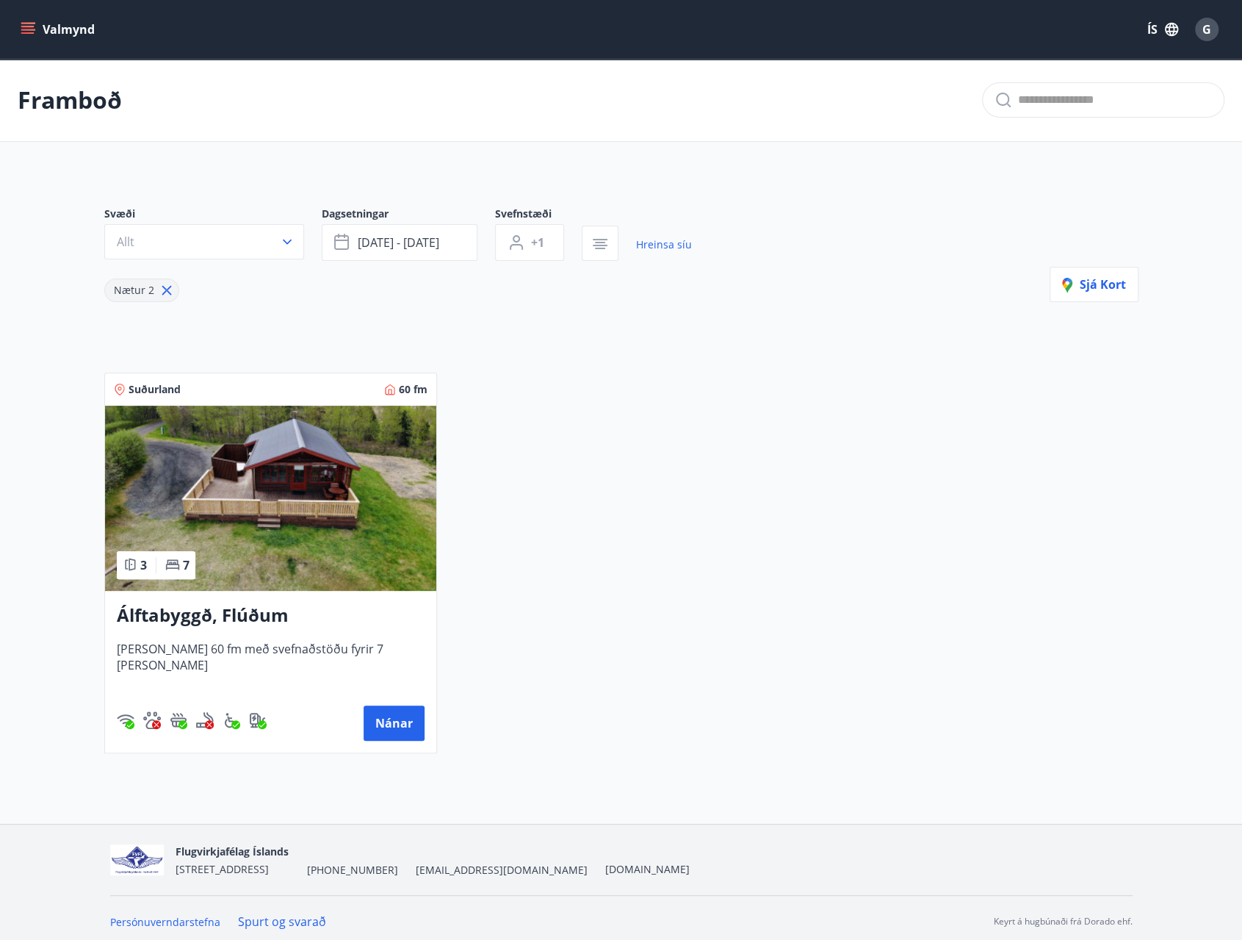
scroll to position [6, 0]
